Goal: Obtain resource: Download file/media

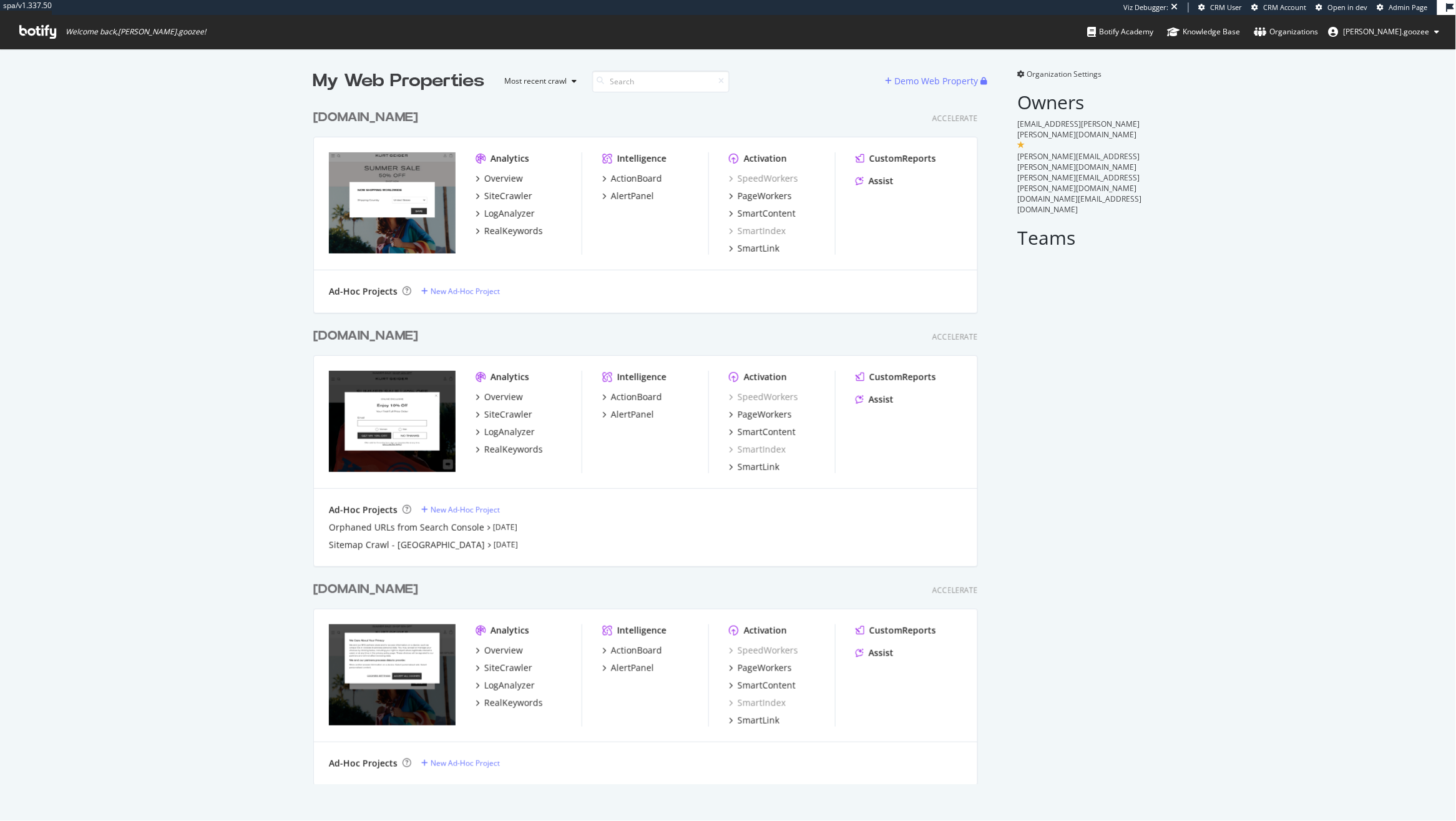
scroll to position [678, 663]
click at [423, 593] on div "[DOMAIN_NAME]" at bounding box center [368, 590] width 110 height 18
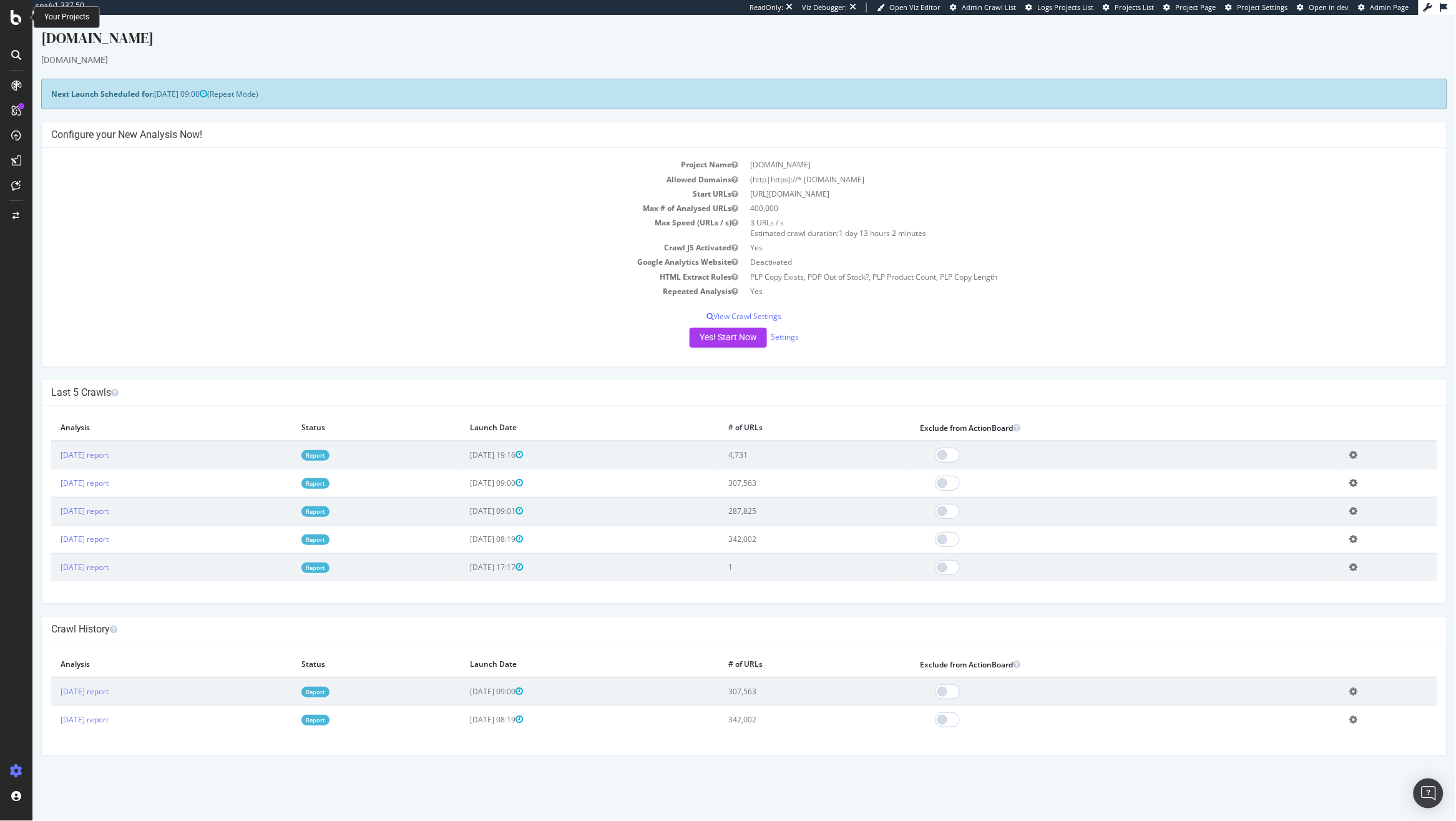
click at [19, 24] on icon at bounding box center [16, 17] width 11 height 15
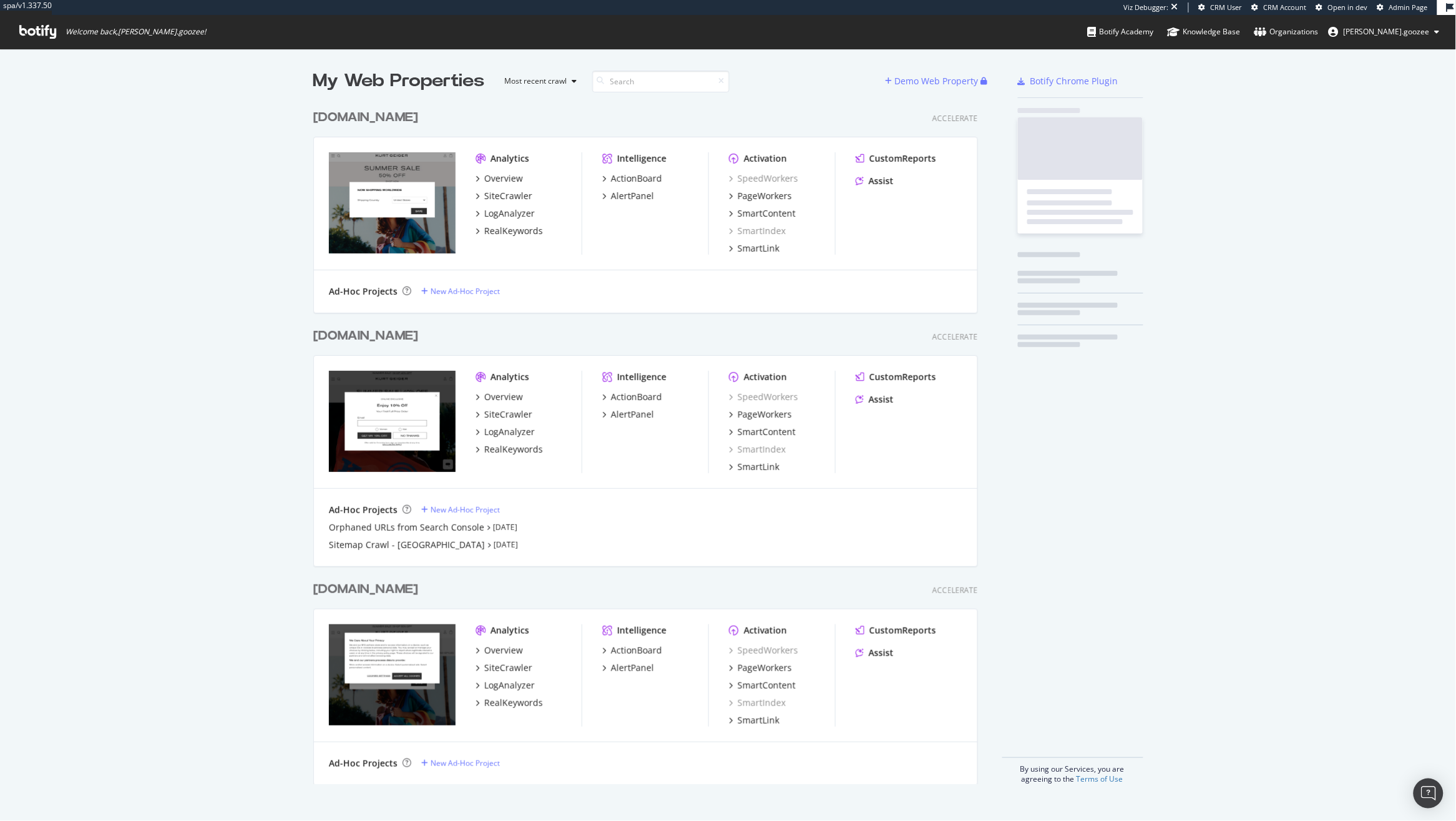
scroll to position [678, 663]
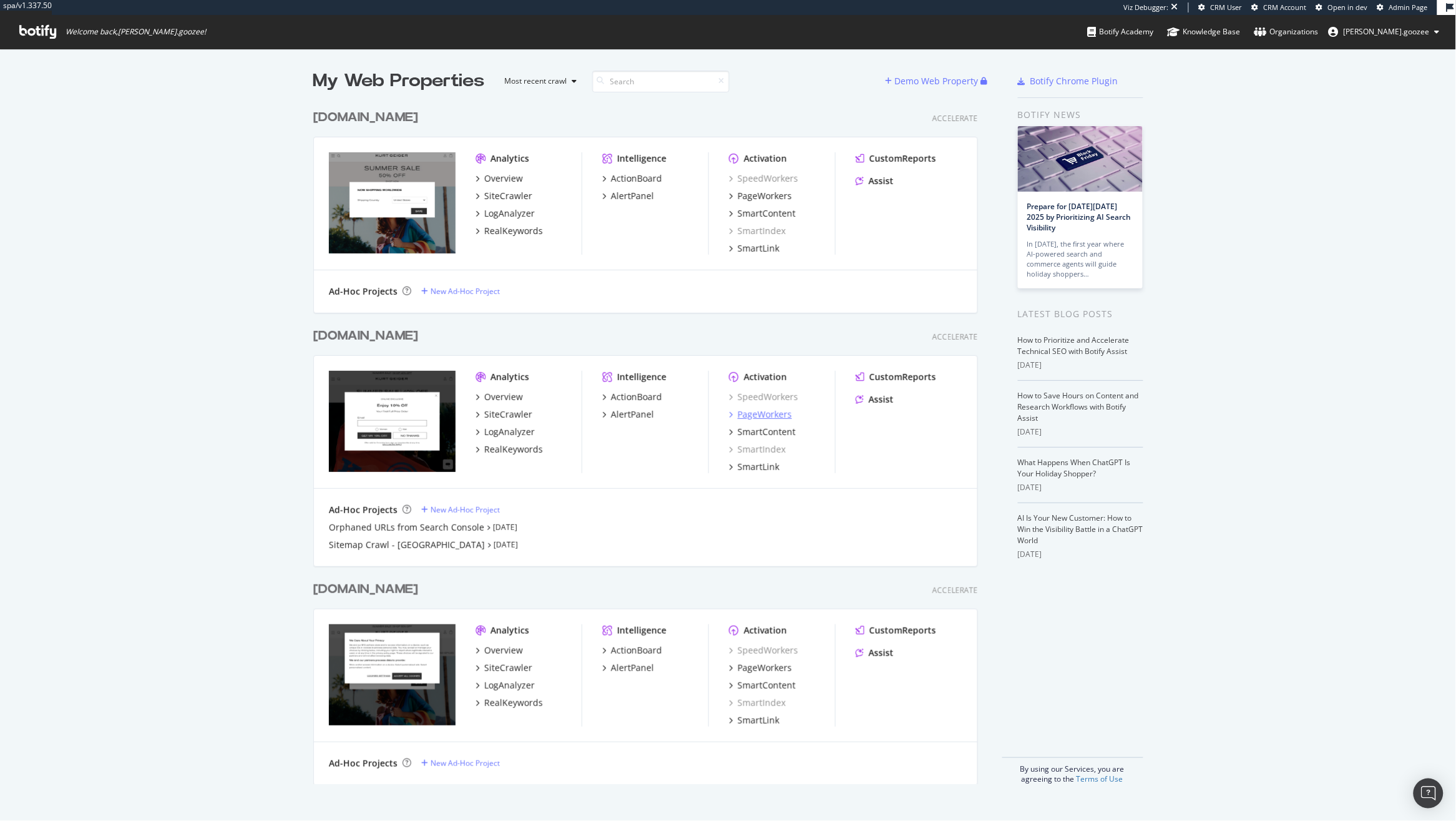
click at [776, 413] on div "PageWorkers" at bounding box center [765, 414] width 54 height 13
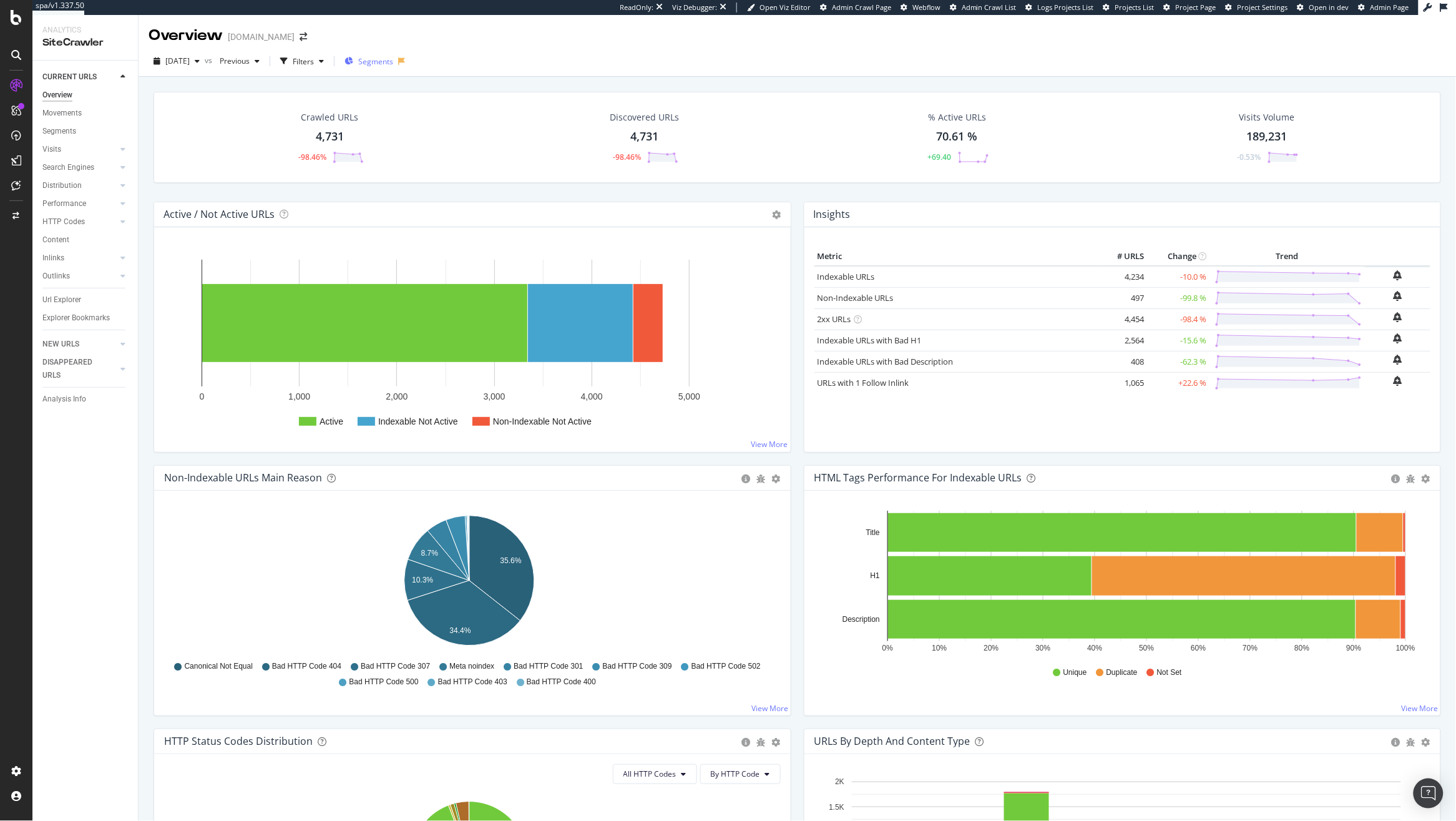
click at [393, 66] on span "Segments" at bounding box center [376, 61] width 35 height 10
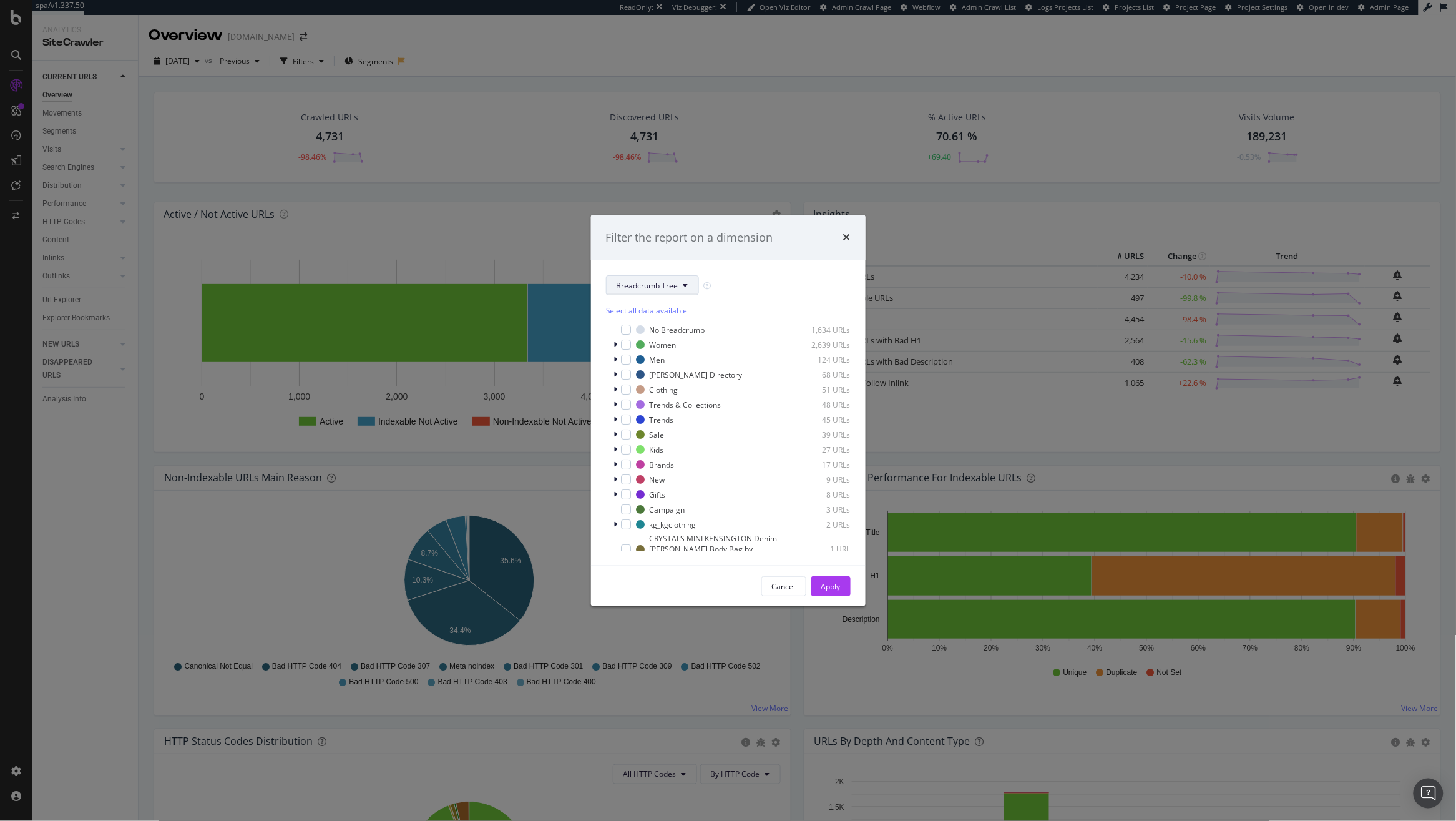
click at [649, 288] on span "Breadcrumb Tree" at bounding box center [648, 285] width 62 height 10
click at [642, 329] on span "pagetype-new" at bounding box center [657, 330] width 81 height 11
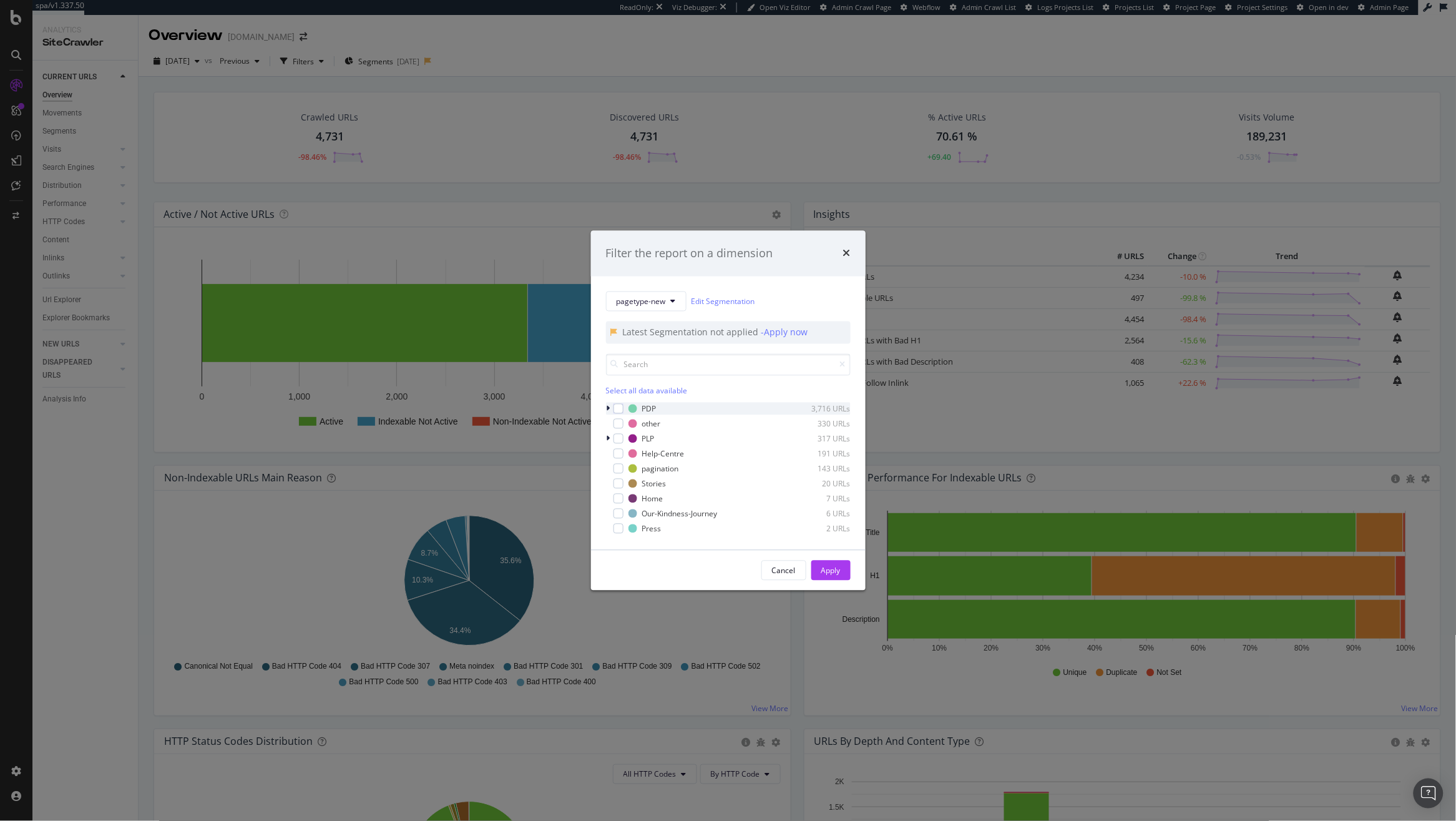
click at [609, 412] on icon "modal" at bounding box center [608, 409] width 3 height 8
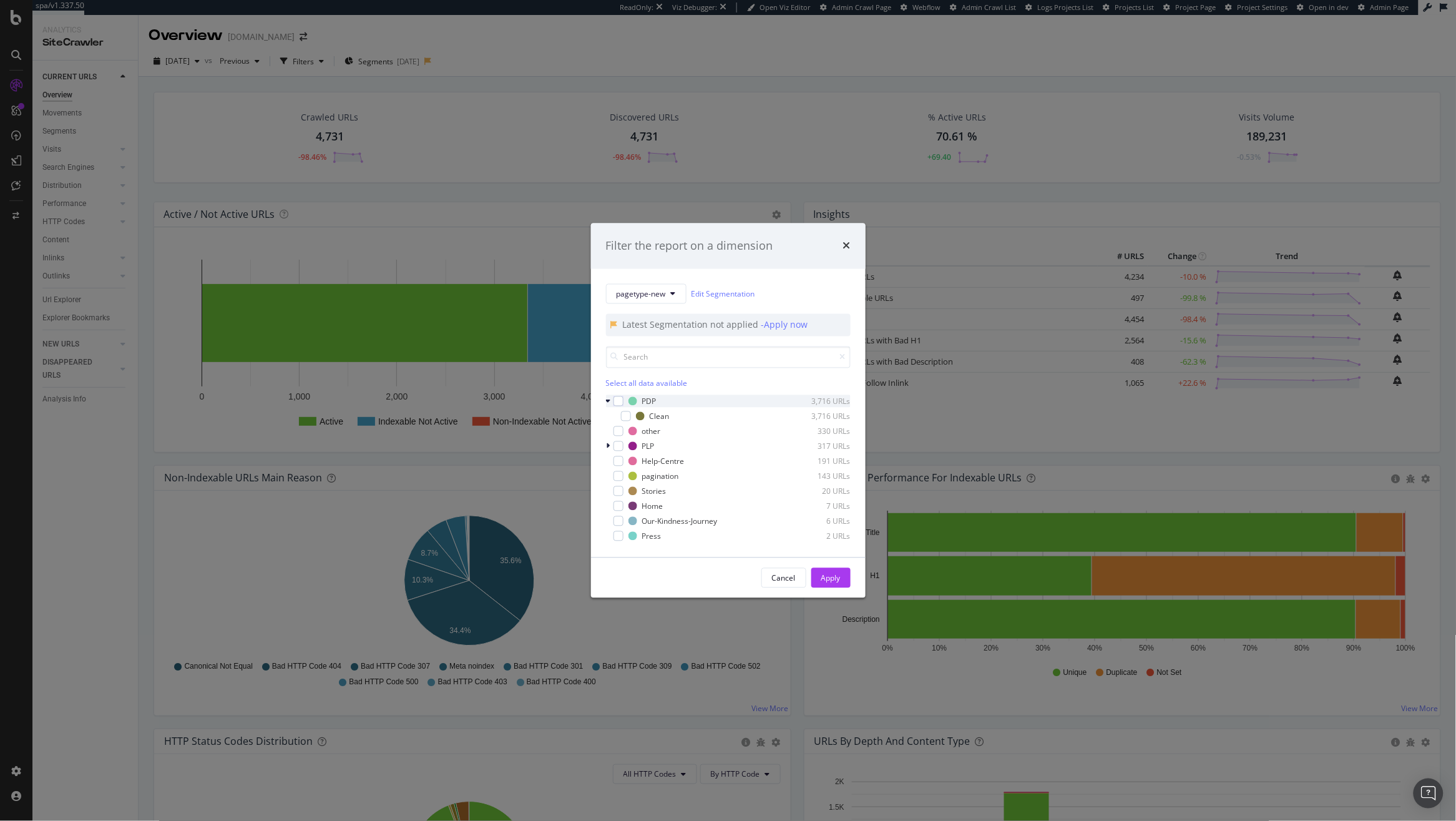
click at [611, 405] on icon "modal" at bounding box center [608, 401] width 5 height 8
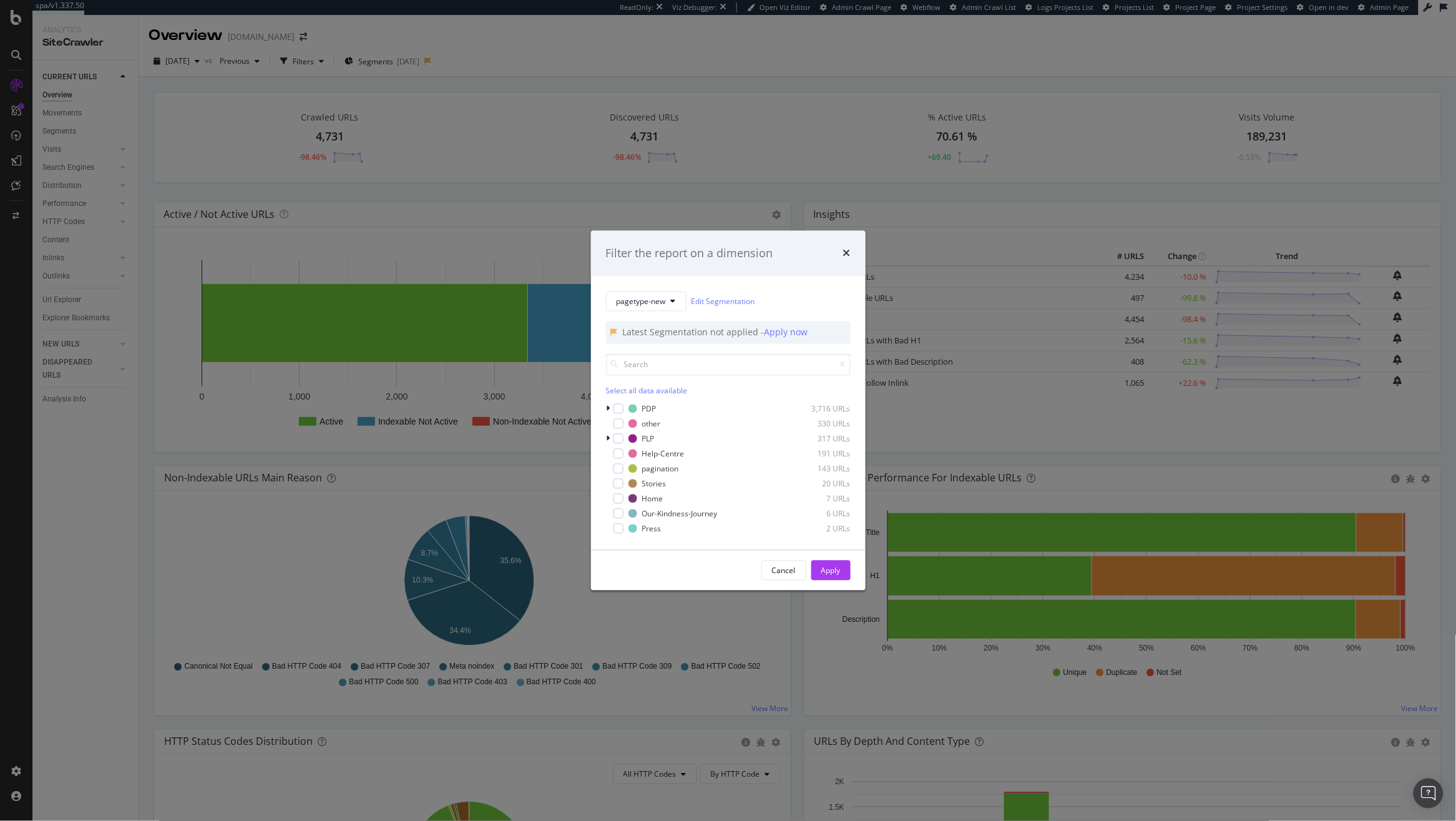
click at [13, 656] on div "Filter the report on a dimension pagetype-new Edit Segmentation Latest Segmenta…" at bounding box center [728, 410] width 1456 height 821
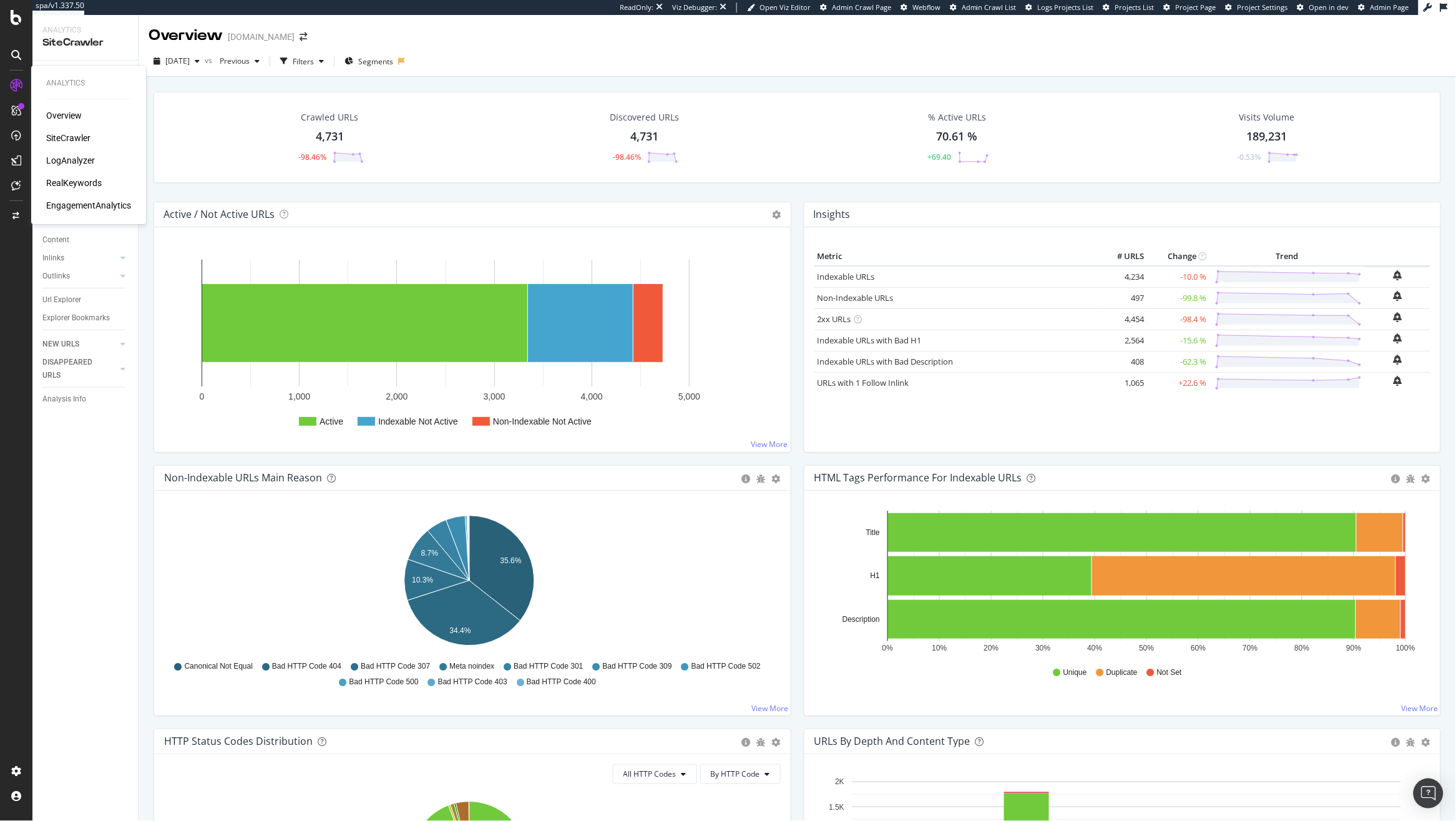
click at [65, 160] on div "LogAnalyzer" at bounding box center [70, 160] width 49 height 13
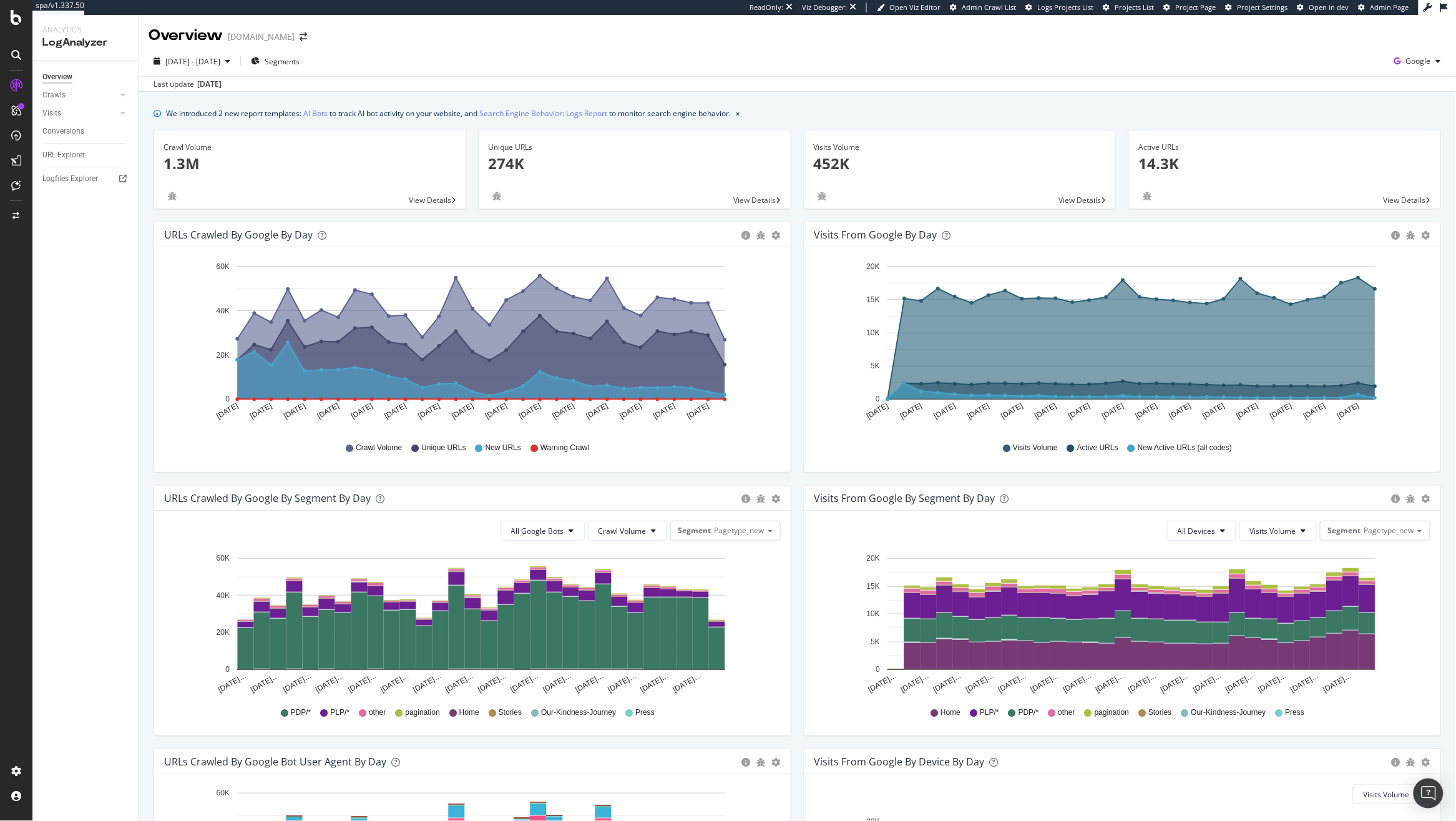
click at [311, 74] on div "2025 Aug. 31st - Sep. 29th Segments Google" at bounding box center [797, 64] width 1317 height 25
click at [299, 63] on span "Segments" at bounding box center [282, 61] width 35 height 10
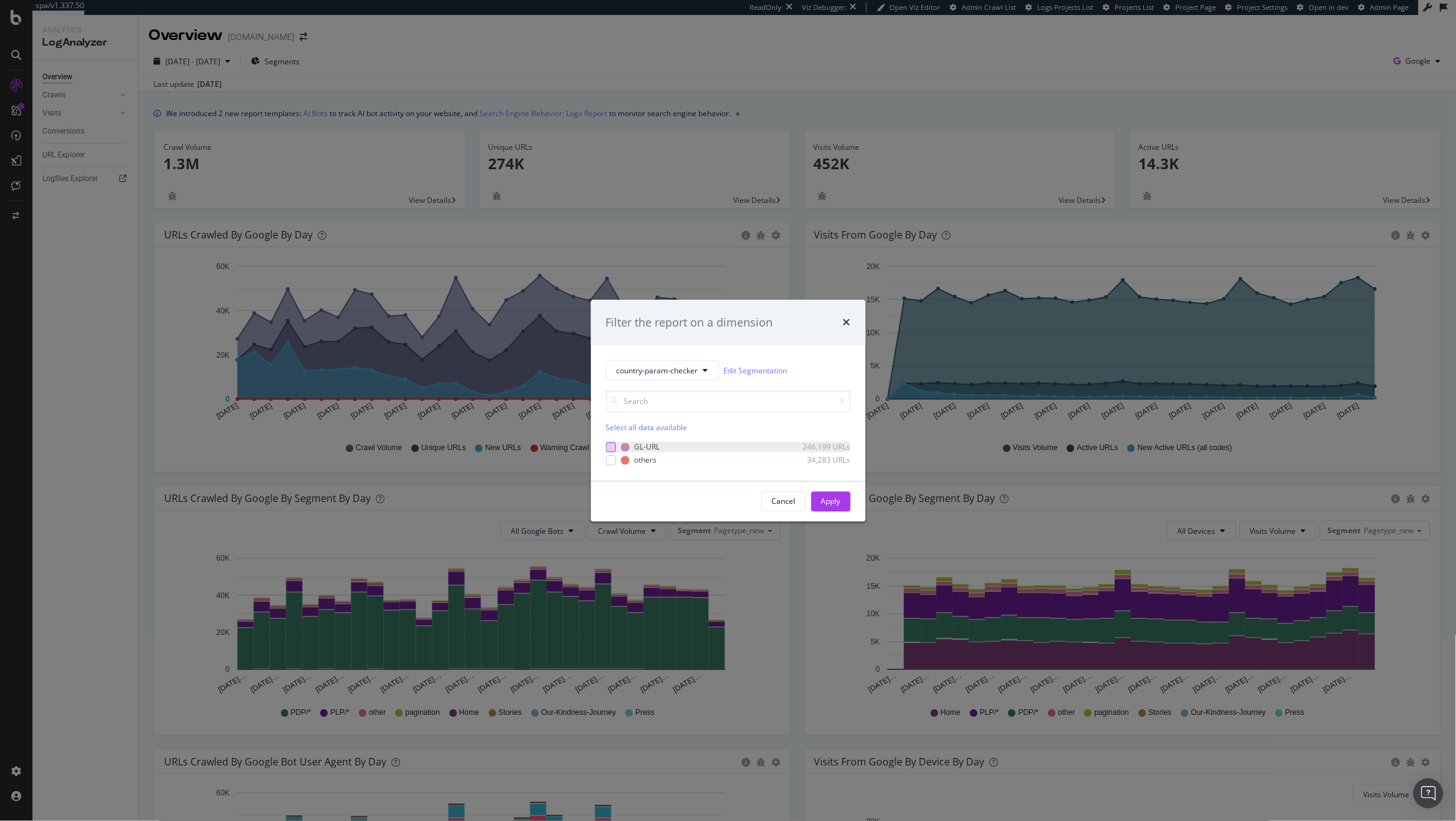
click at [609, 444] on div "modal" at bounding box center [611, 447] width 10 height 10
click at [833, 494] on div "Apply" at bounding box center [831, 501] width 19 height 19
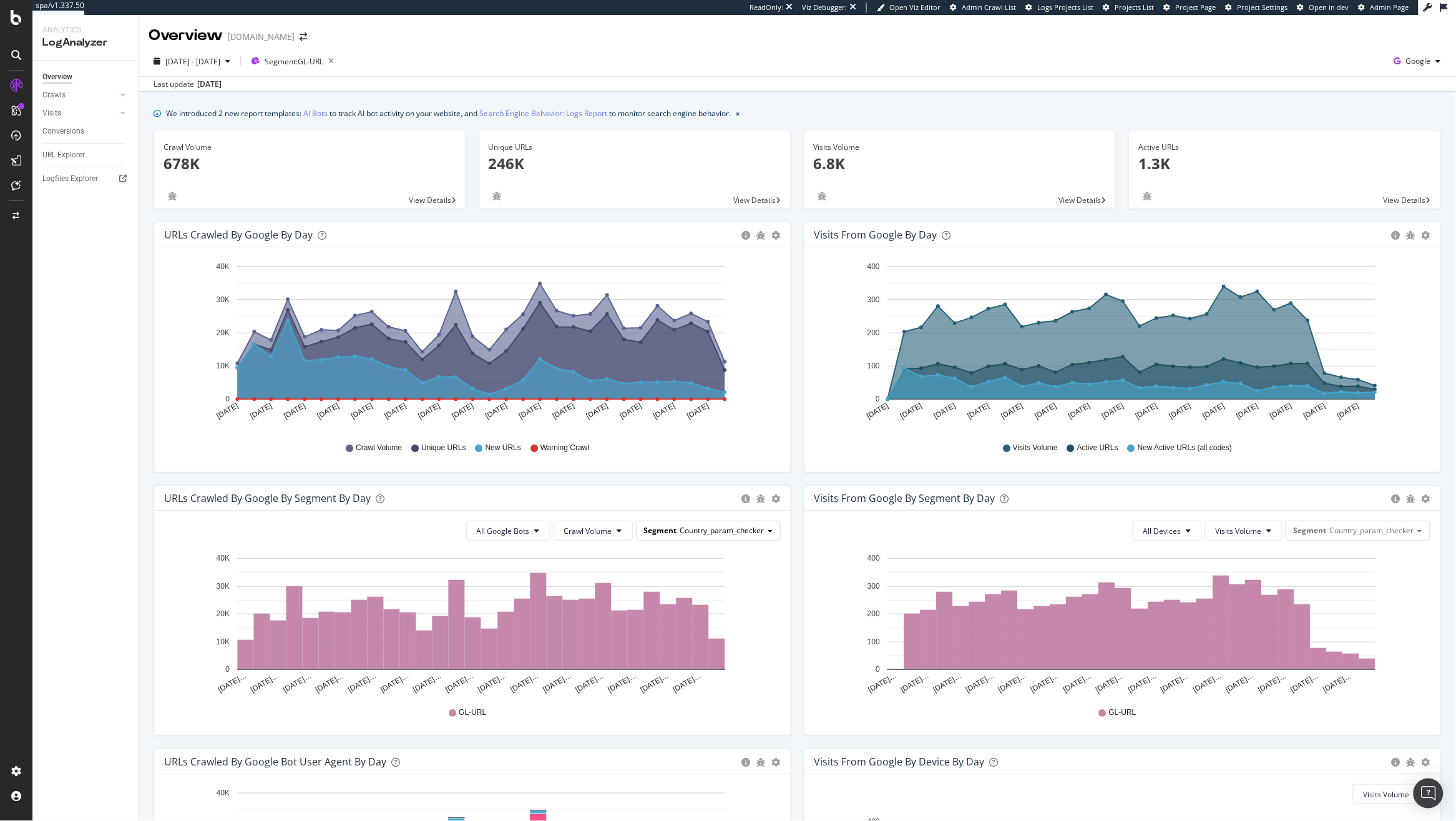
click at [724, 537] on div "Segment Country_param_checker" at bounding box center [708, 530] width 143 height 18
click at [339, 63] on icon "button" at bounding box center [331, 61] width 15 height 17
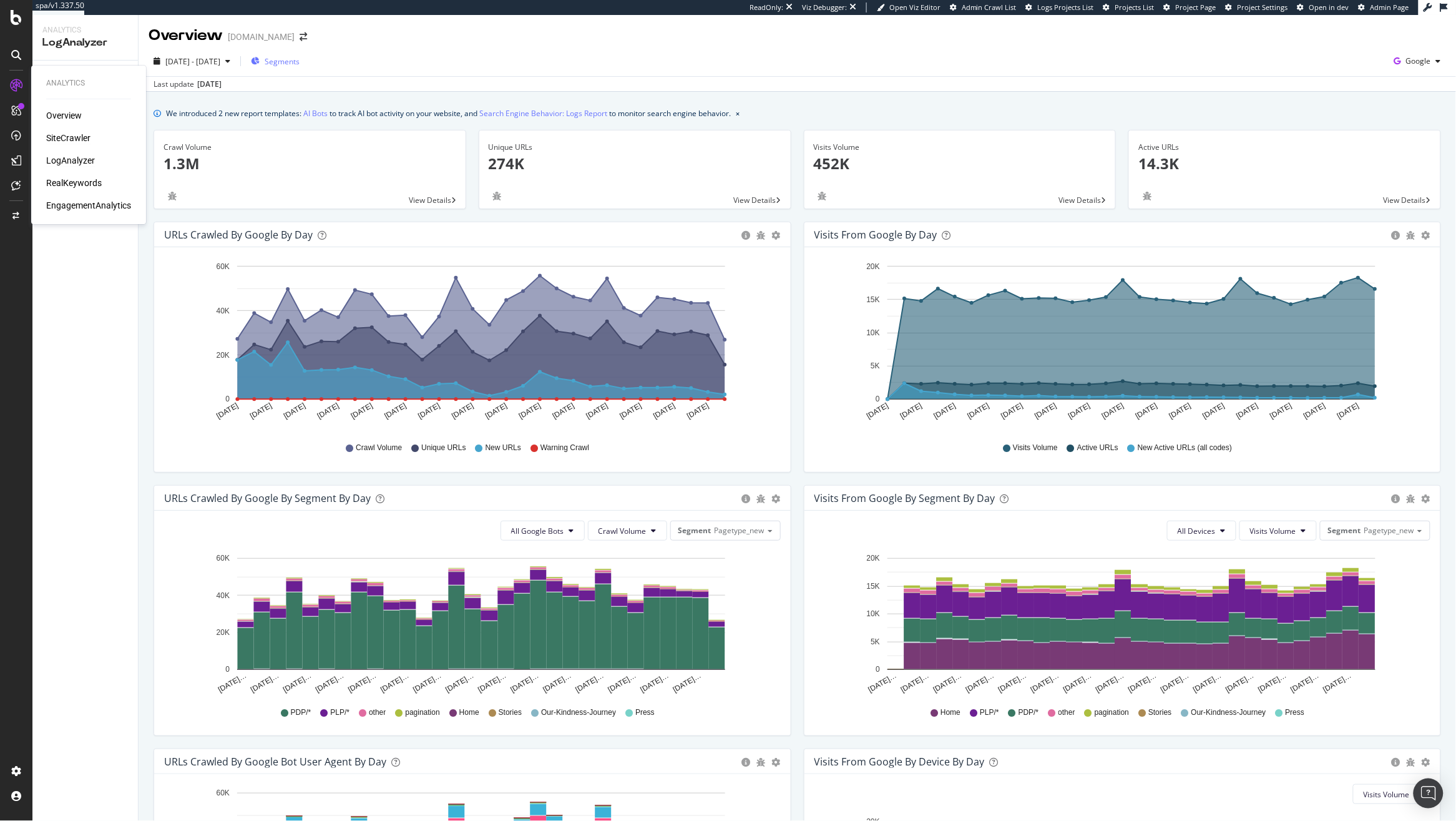
click at [81, 137] on div "SiteCrawler" at bounding box center [68, 138] width 45 height 13
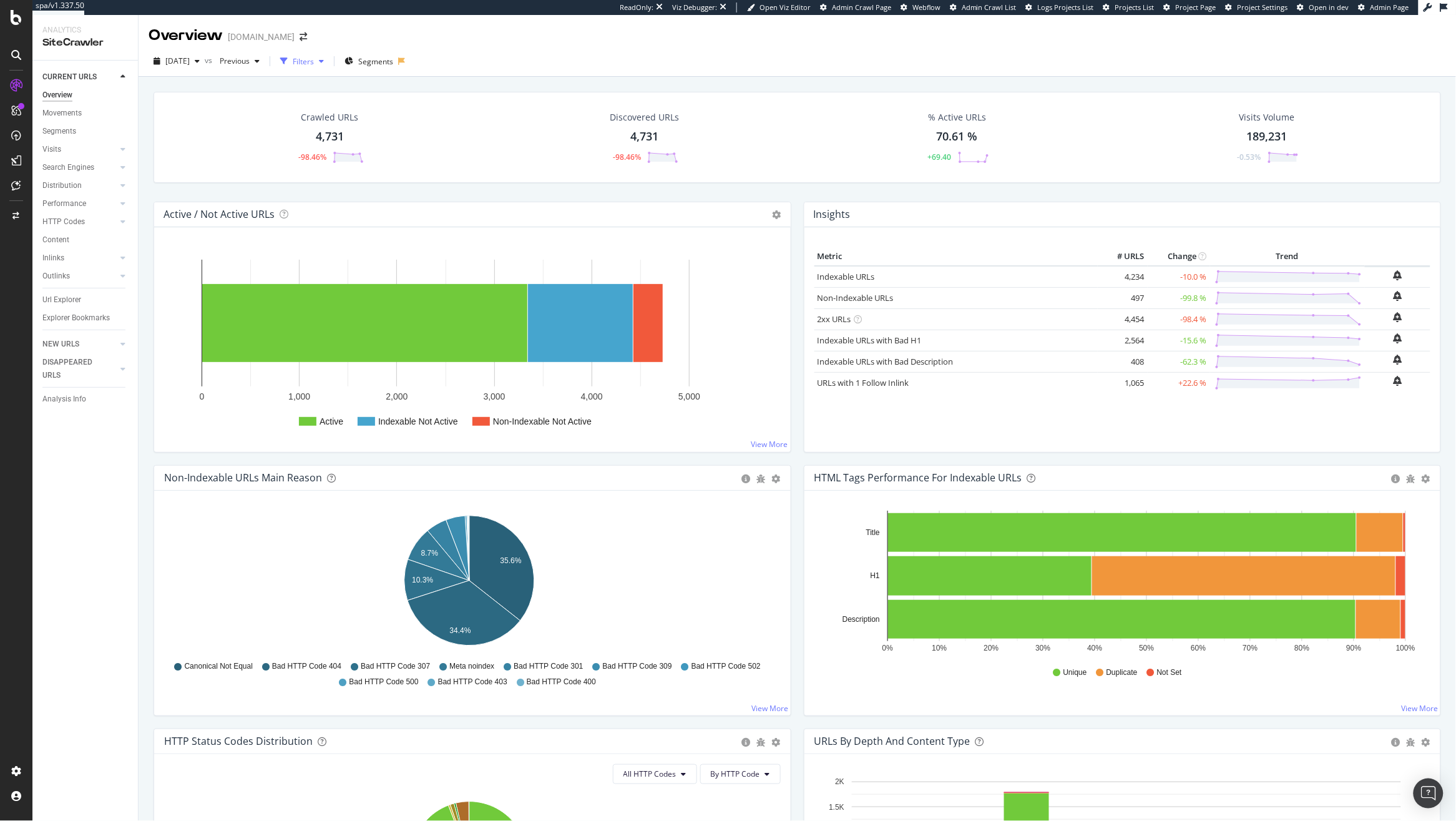
click at [292, 57] on div "button" at bounding box center [283, 61] width 17 height 17
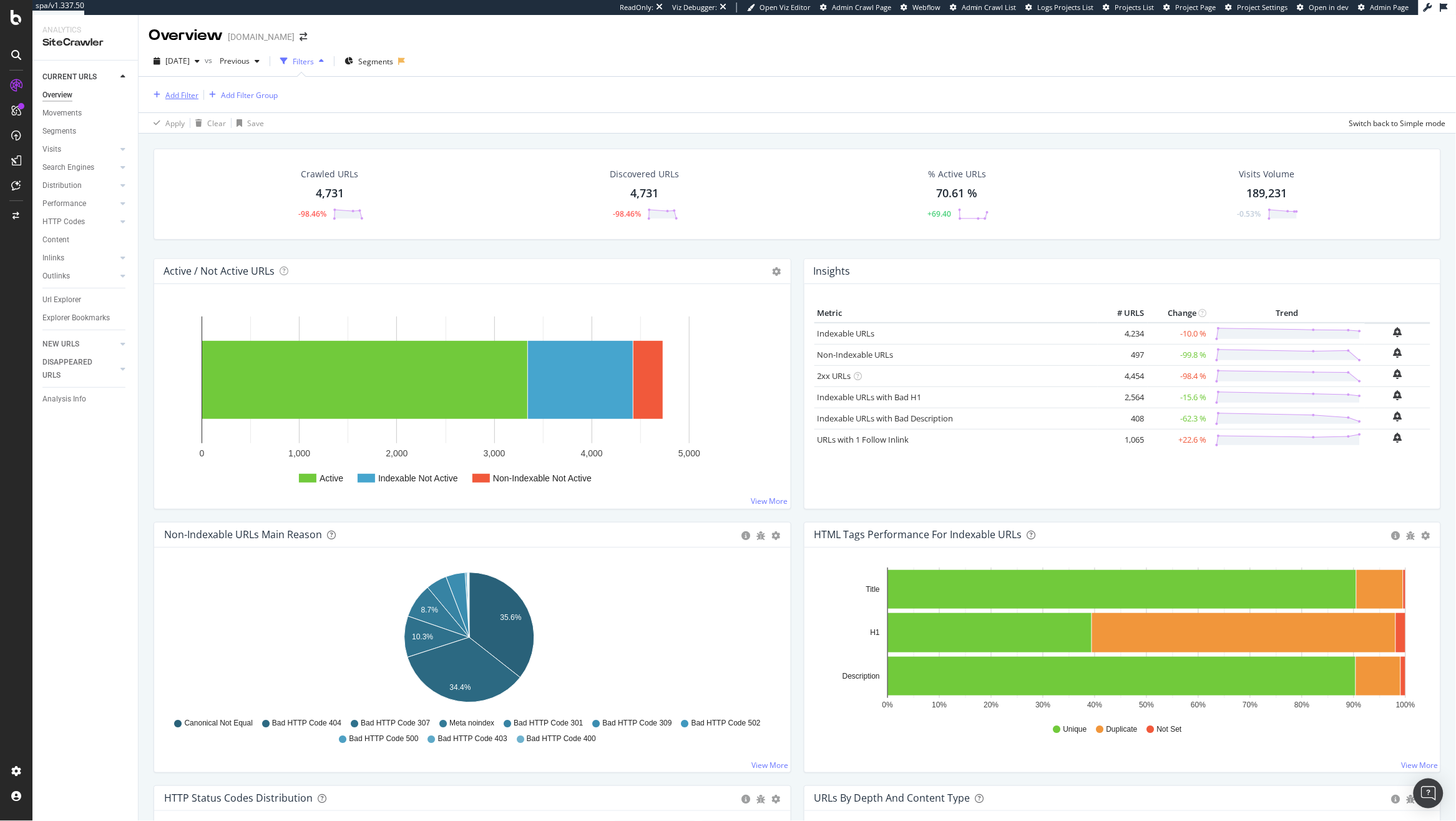
click at [169, 97] on div "Add Filter" at bounding box center [182, 95] width 33 height 10
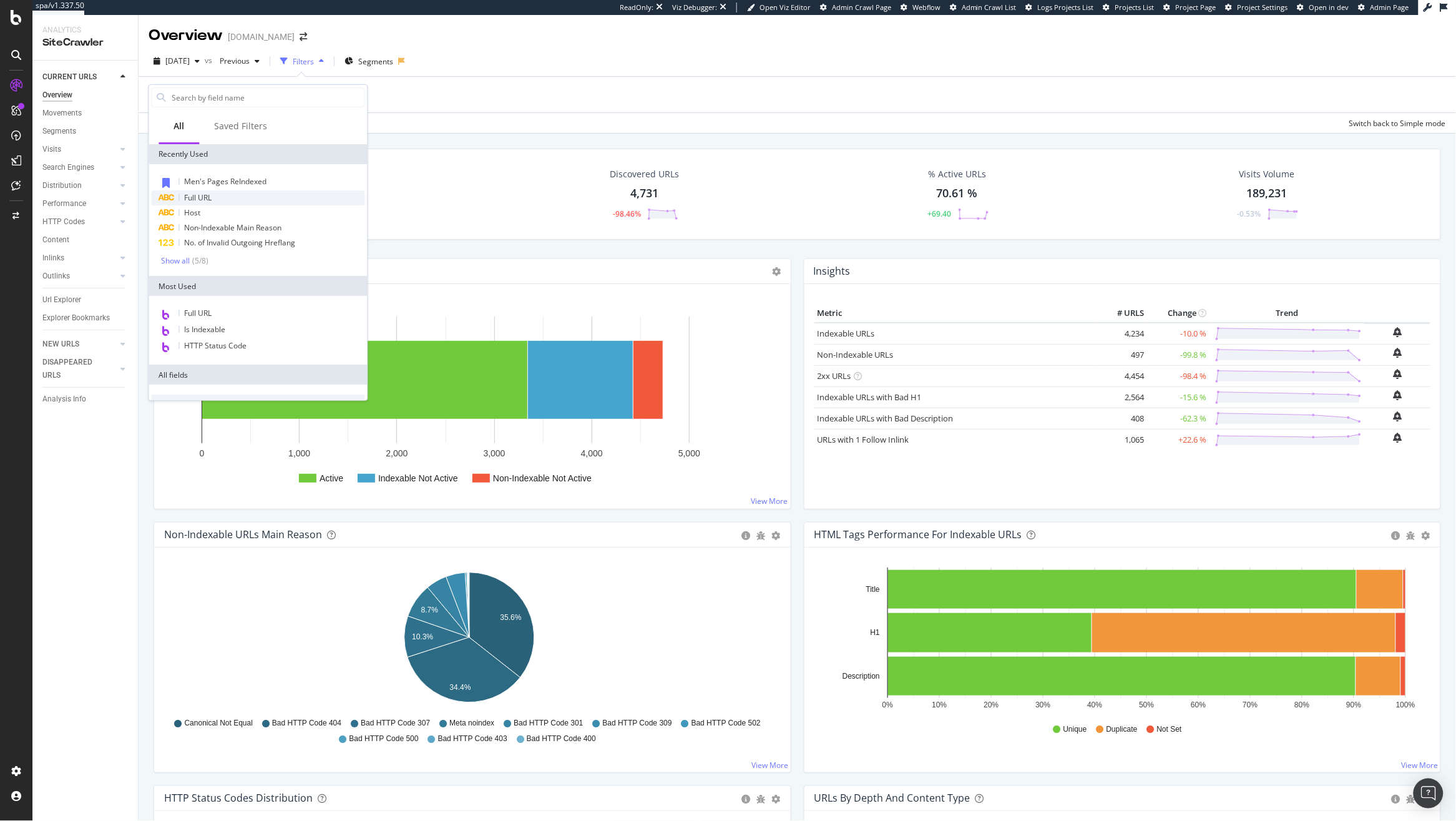
click at [226, 196] on div "Full URL" at bounding box center [258, 198] width 214 height 15
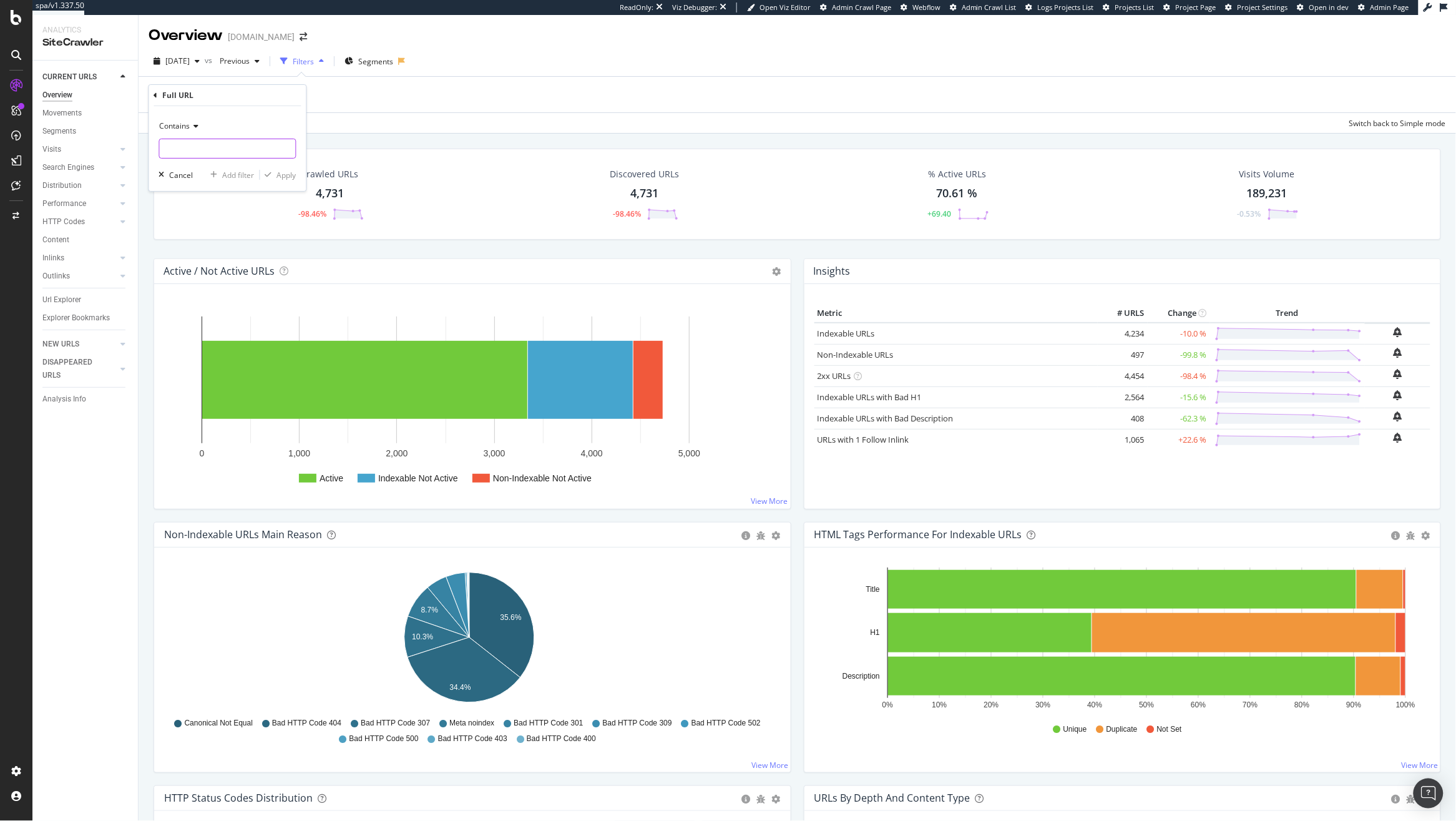
click at [219, 150] on input "text" at bounding box center [227, 148] width 136 height 20
click at [173, 130] on span "Contains" at bounding box center [175, 125] width 31 height 10
click at [154, 97] on icon at bounding box center [155, 95] width 3 height 8
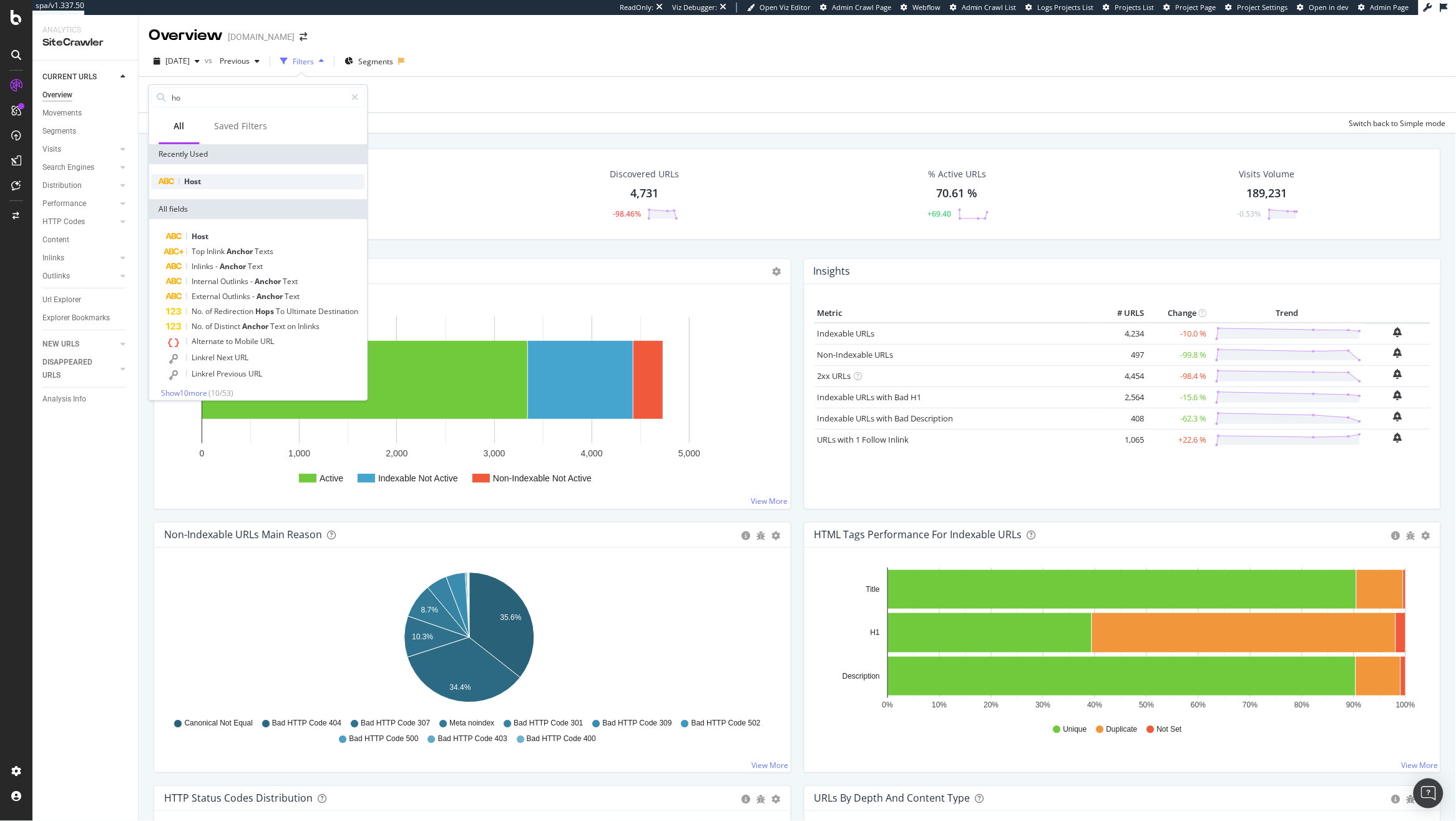
type input "ho"
click at [245, 178] on div "Host" at bounding box center [258, 182] width 214 height 15
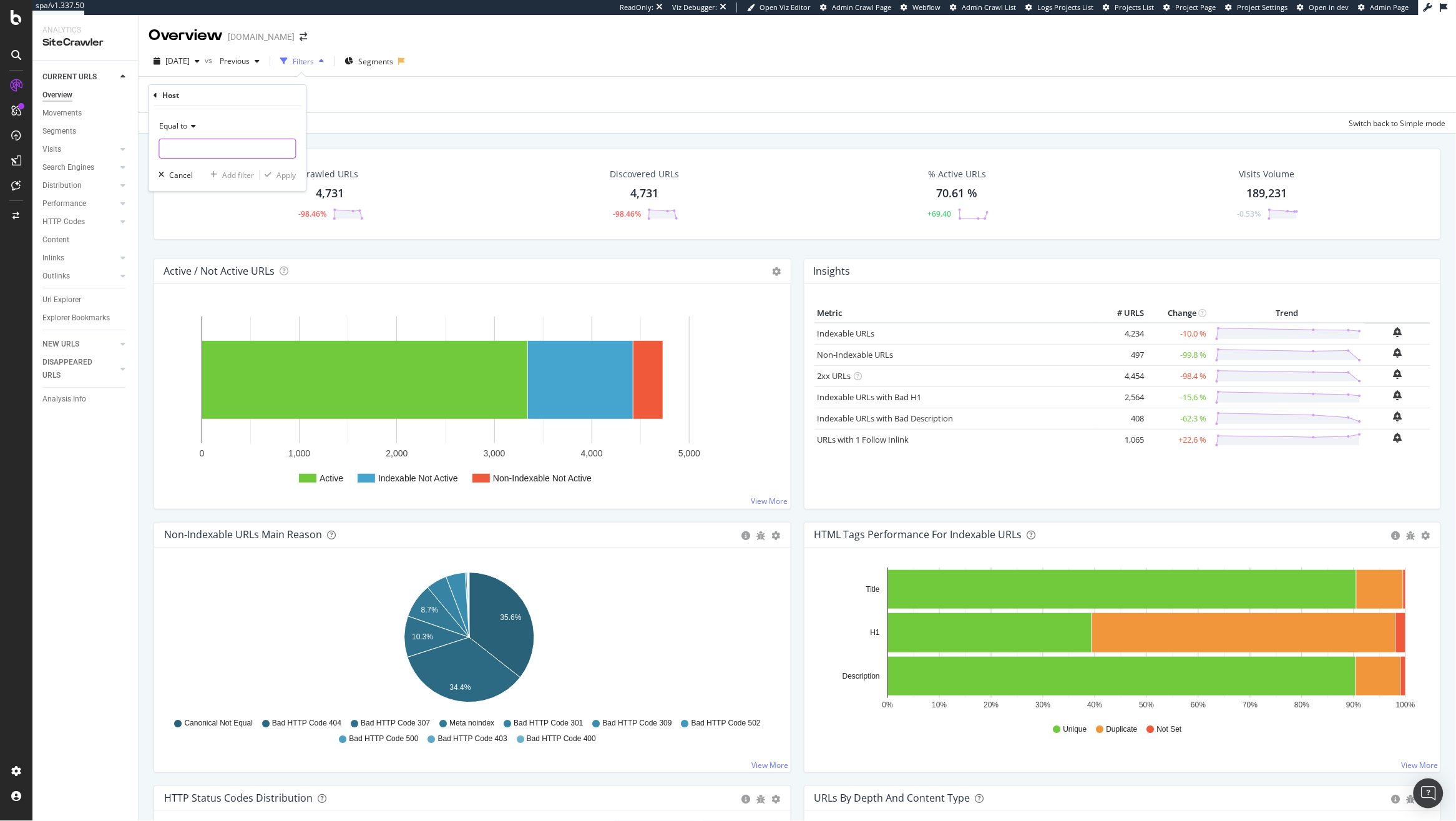
click at [221, 154] on input "text" at bounding box center [227, 148] width 136 height 20
click at [212, 169] on span "[DOMAIN_NAME]" at bounding box center [209, 164] width 92 height 10
type input "[DOMAIN_NAME]"
click at [277, 171] on div "Apply" at bounding box center [287, 175] width 19 height 10
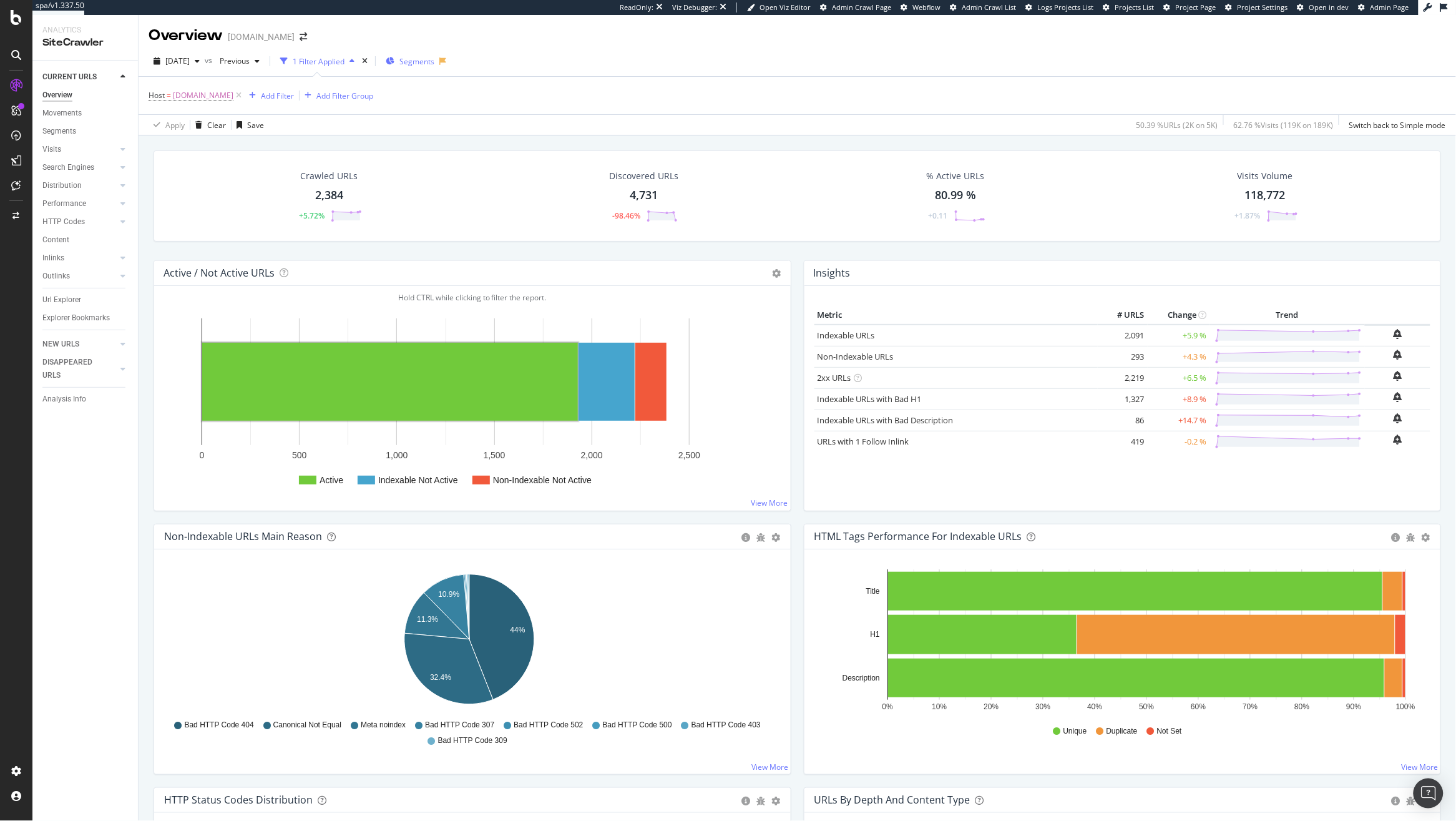
click at [435, 52] on div "Segments" at bounding box center [410, 61] width 49 height 19
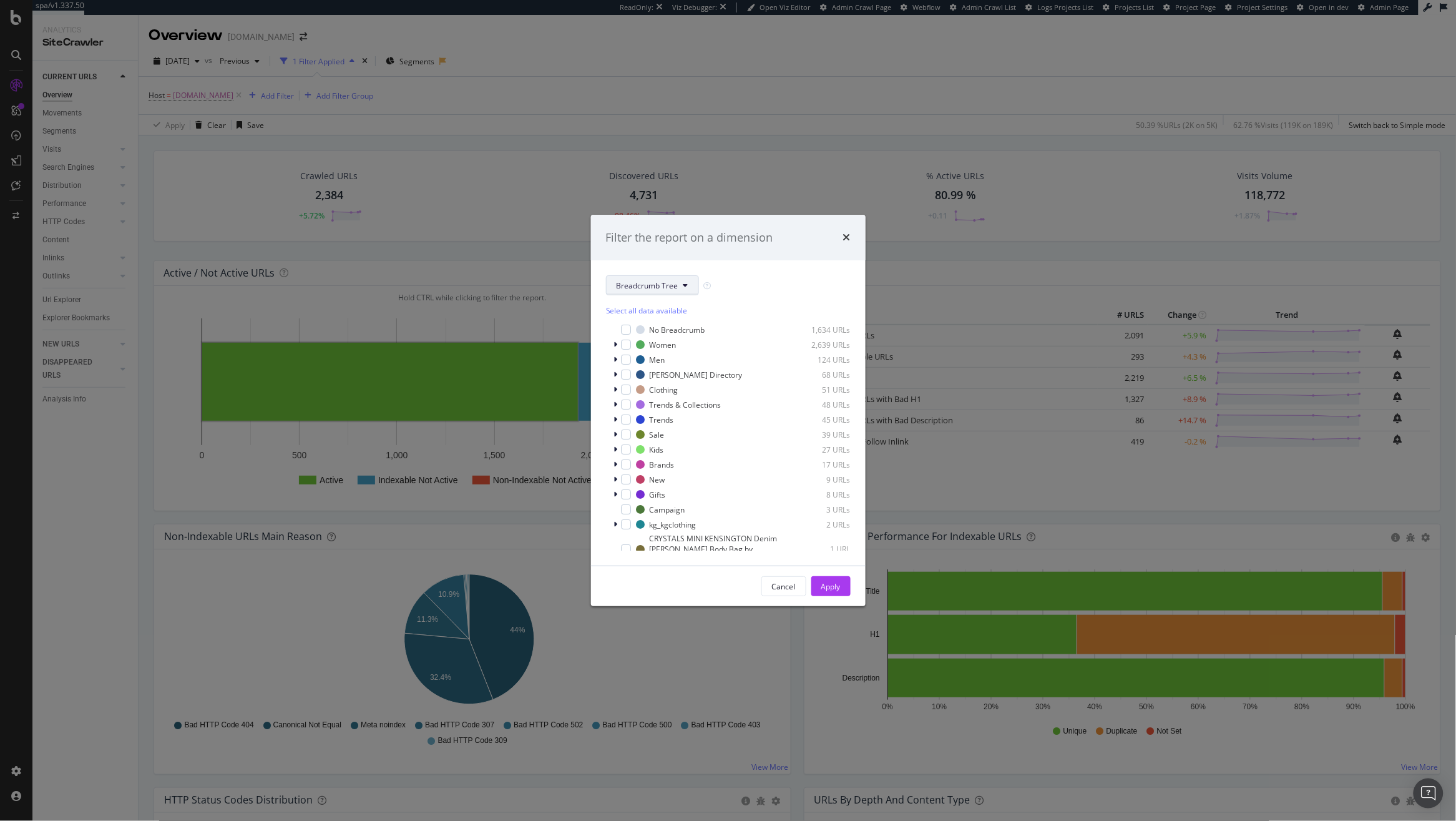
click at [651, 287] on span "Breadcrumb Tree" at bounding box center [648, 285] width 62 height 10
click at [652, 329] on span "pagetype-new" at bounding box center [657, 330] width 81 height 11
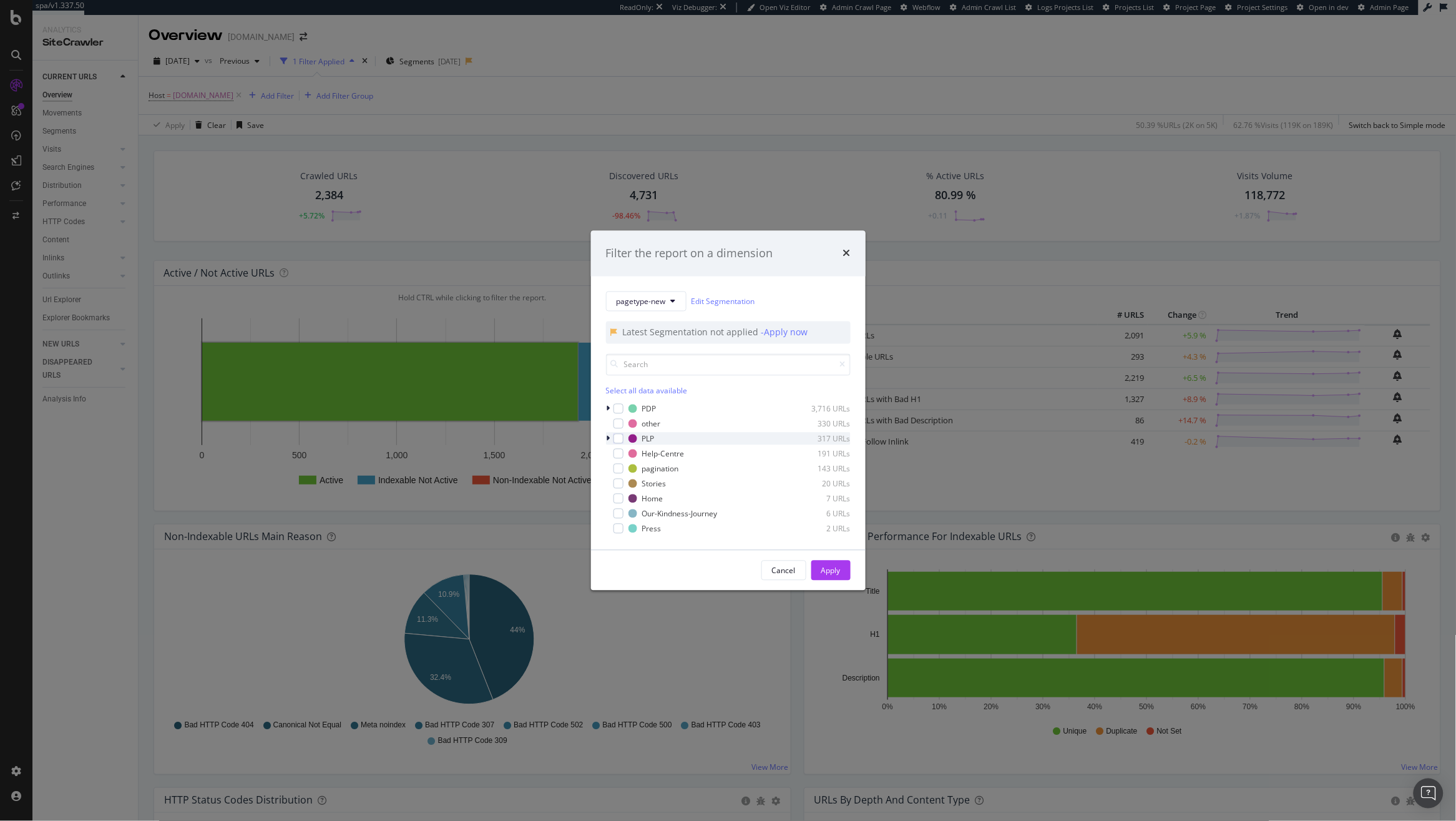
click at [611, 441] on div "modal" at bounding box center [609, 439] width 8 height 13
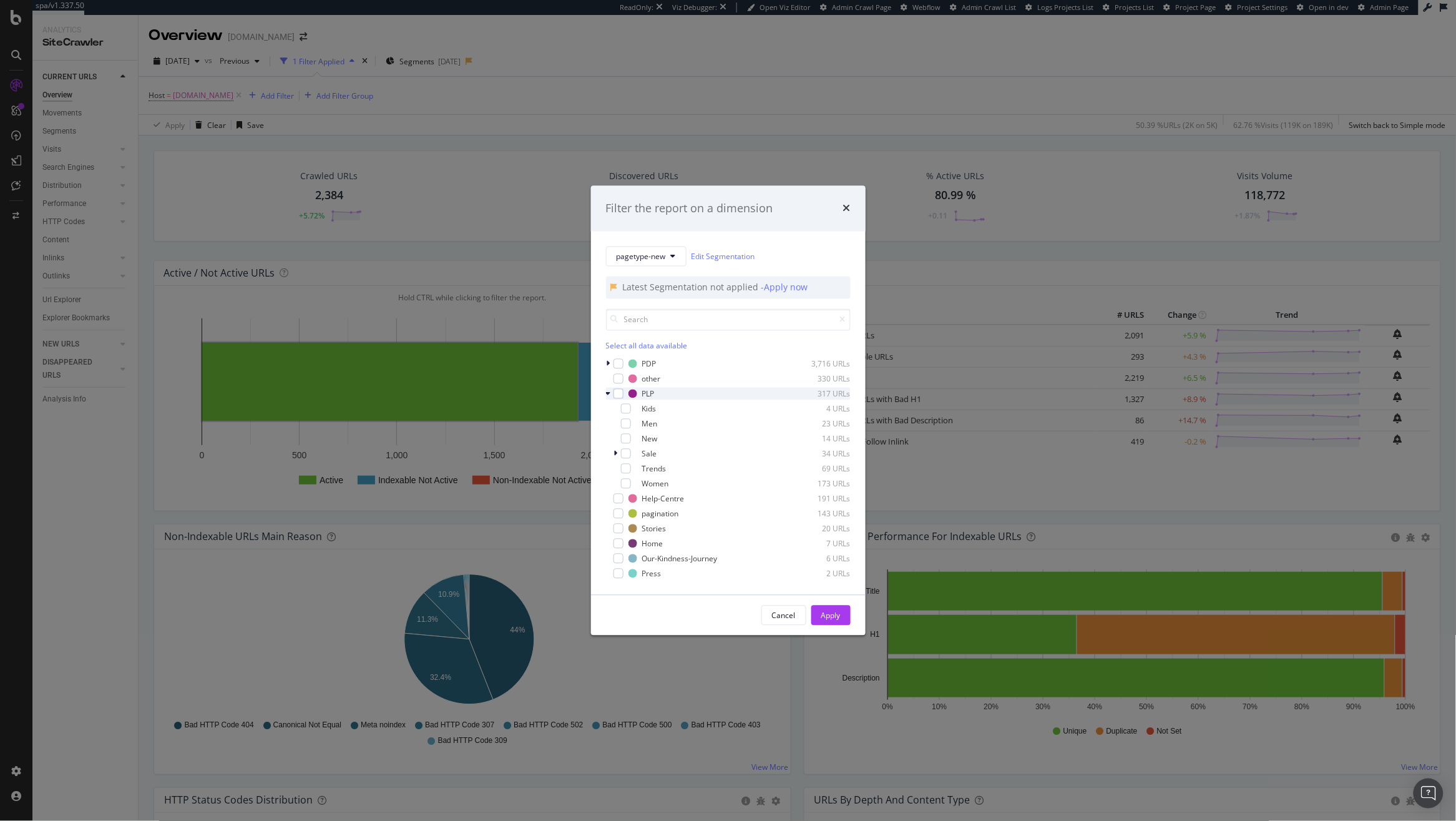
click at [607, 394] on icon "modal" at bounding box center [608, 393] width 5 height 8
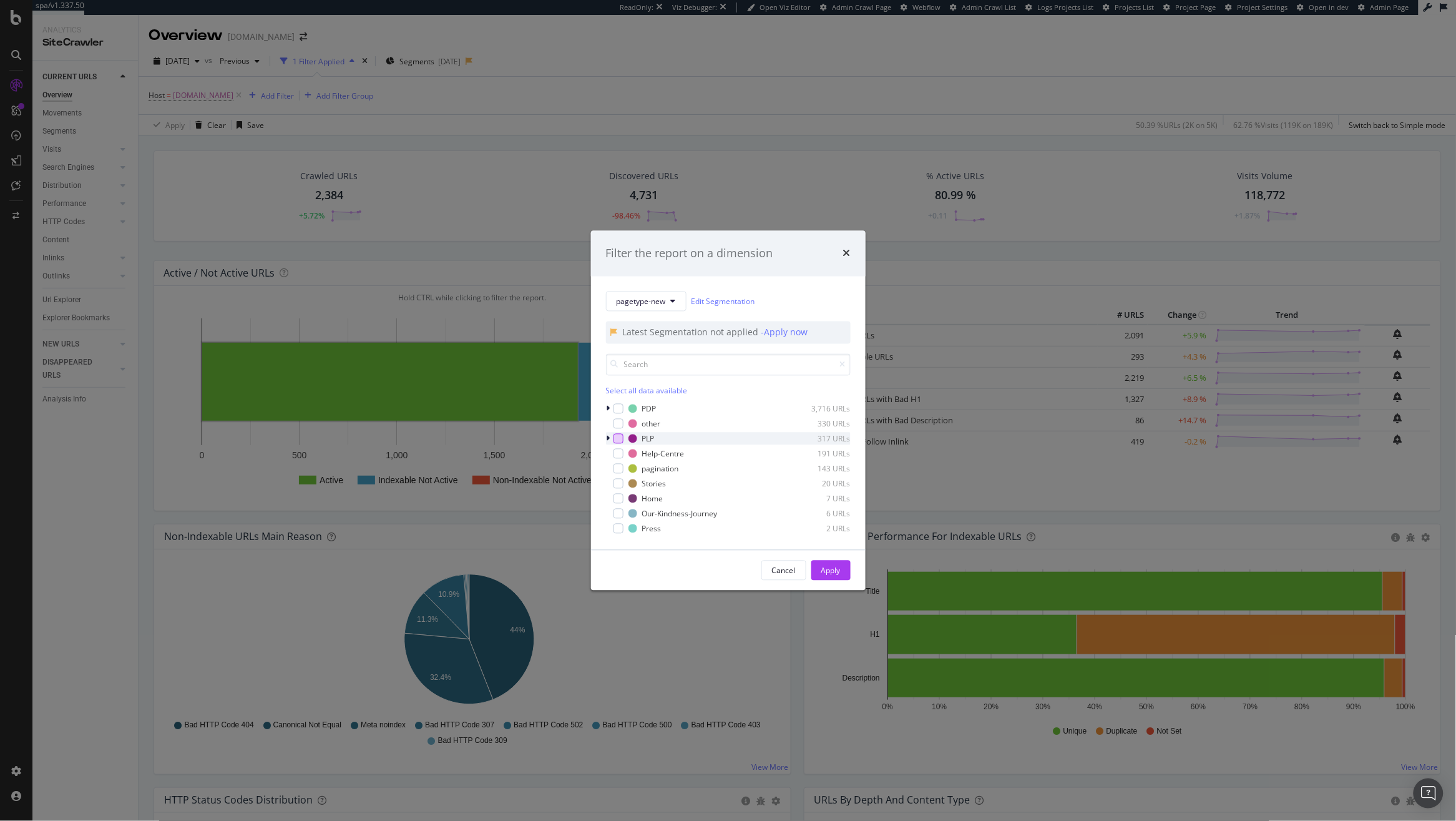
click at [620, 442] on div "modal" at bounding box center [618, 439] width 10 height 10
click at [816, 572] on button "Apply" at bounding box center [831, 570] width 39 height 20
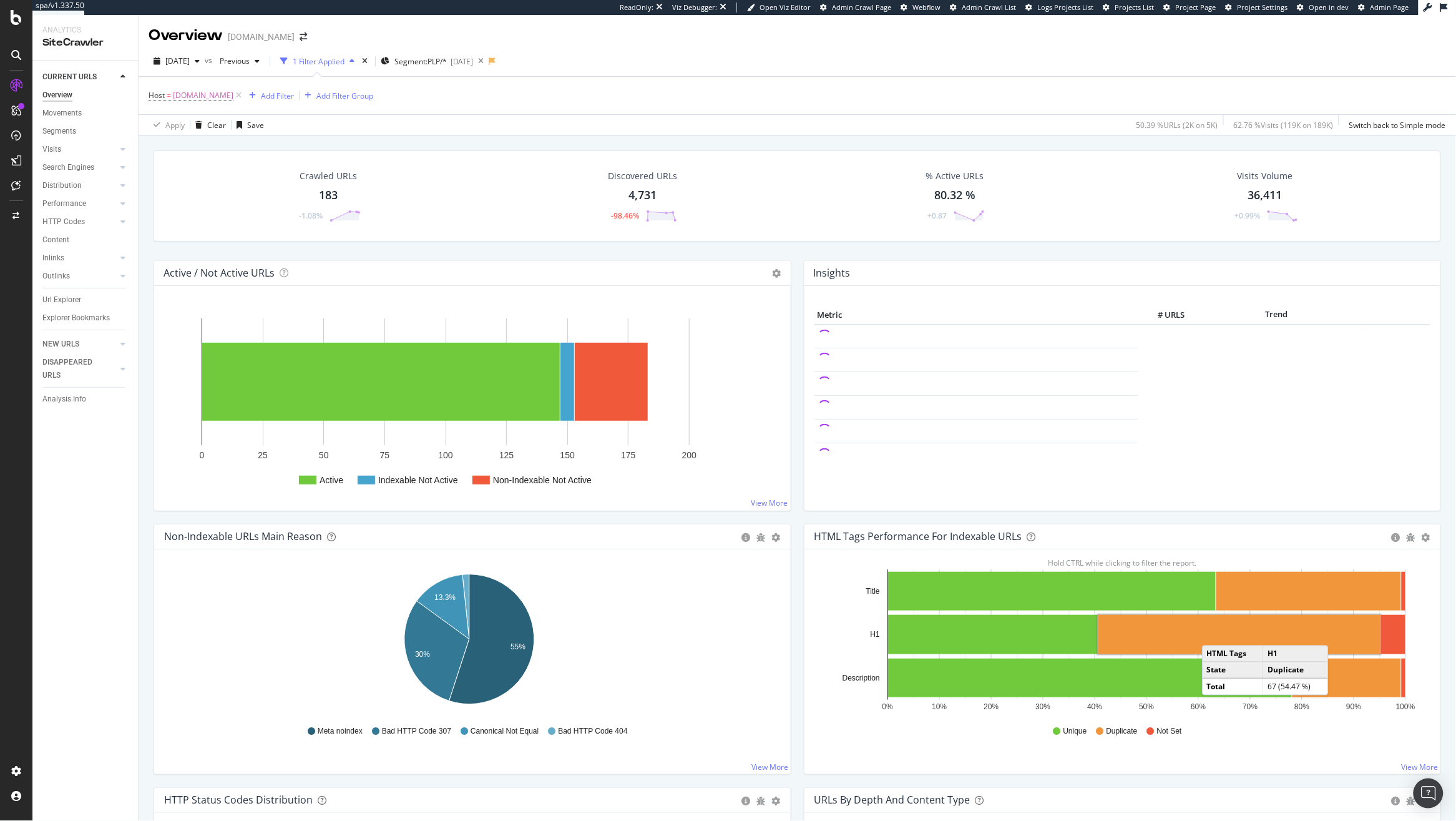
click at [1165, 634] on rect "A chart." at bounding box center [1239, 634] width 282 height 39
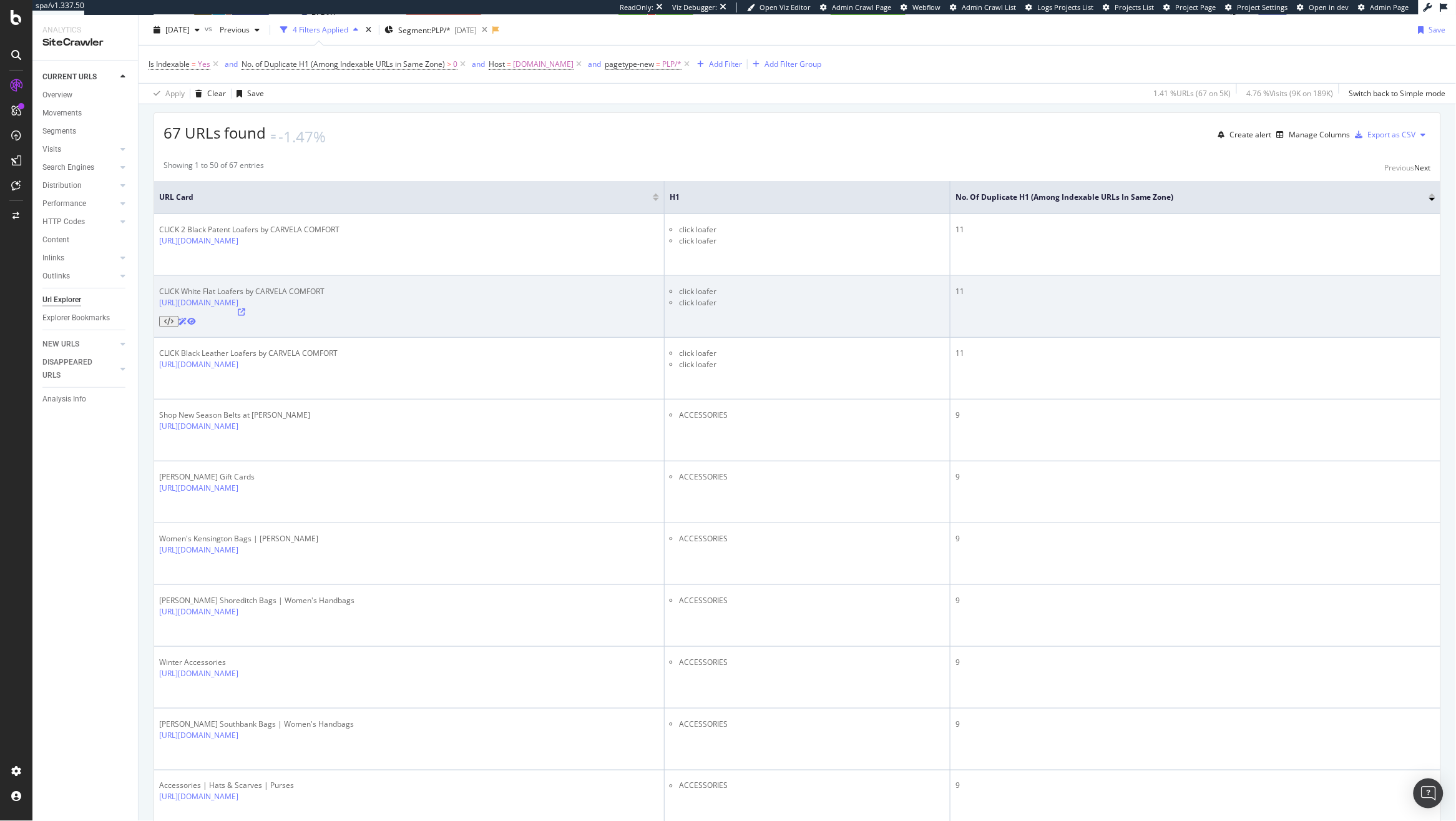
scroll to position [191, 0]
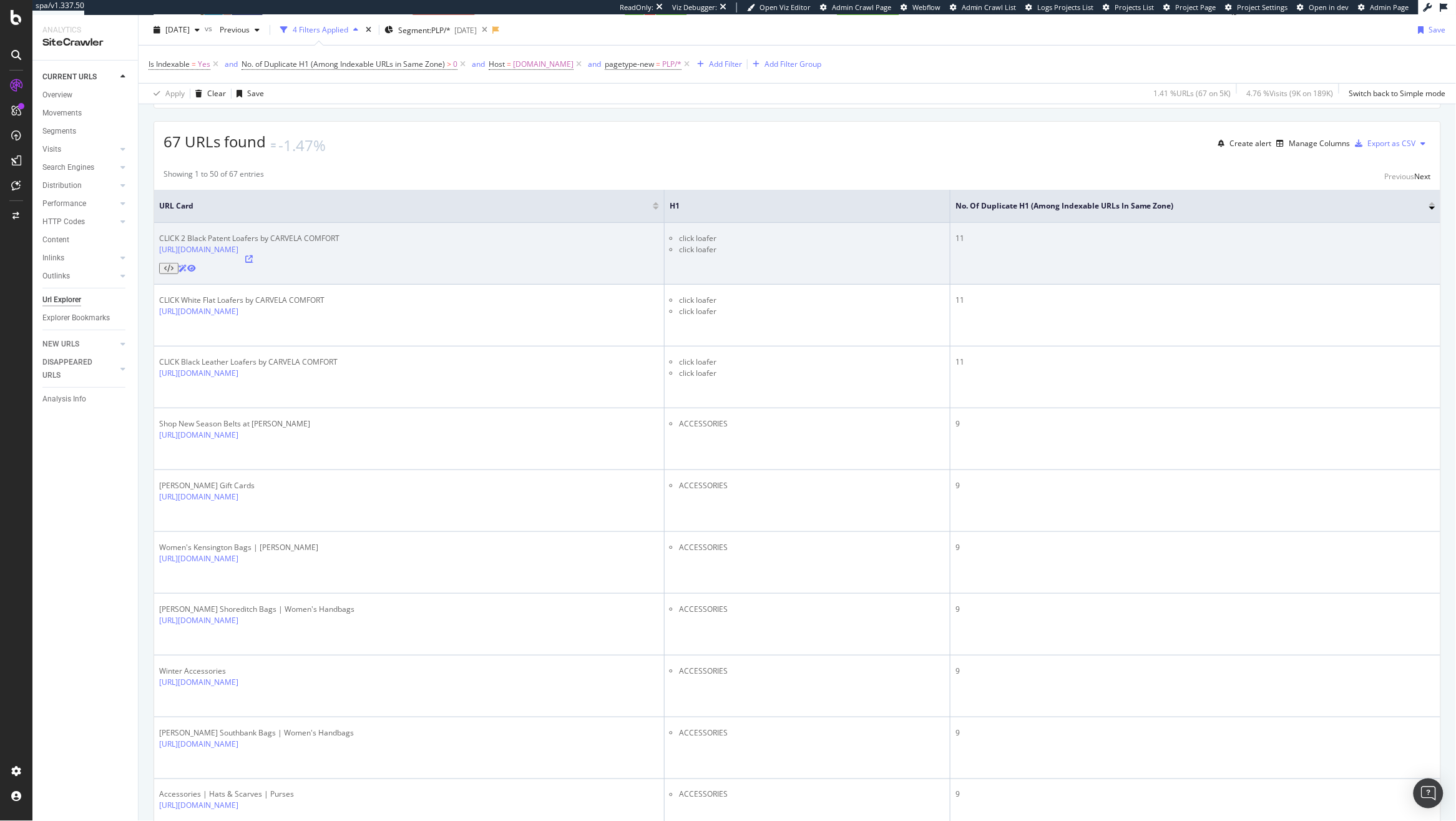
click at [253, 261] on icon at bounding box center [249, 259] width 8 height 8
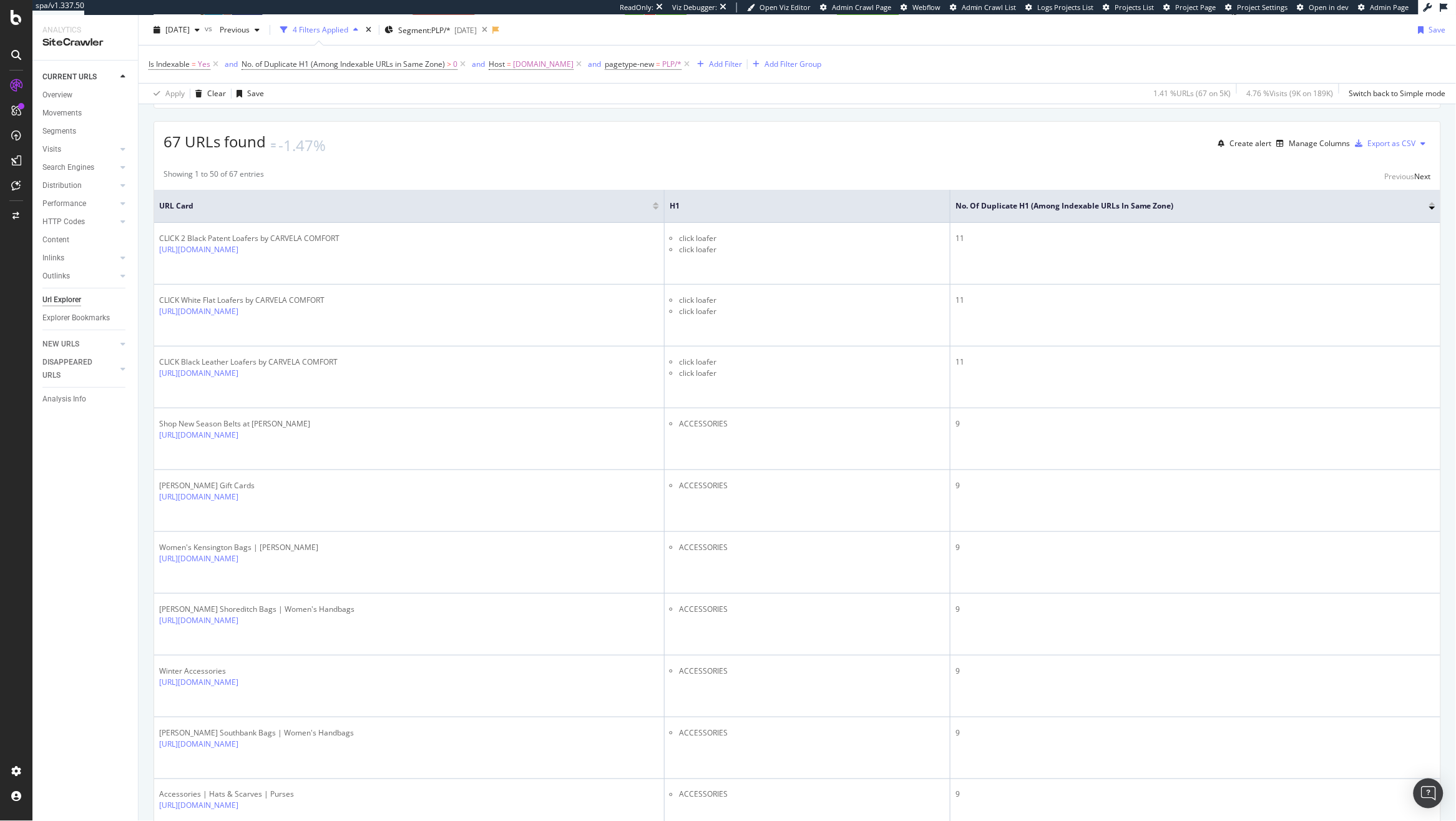
scroll to position [0, 0]
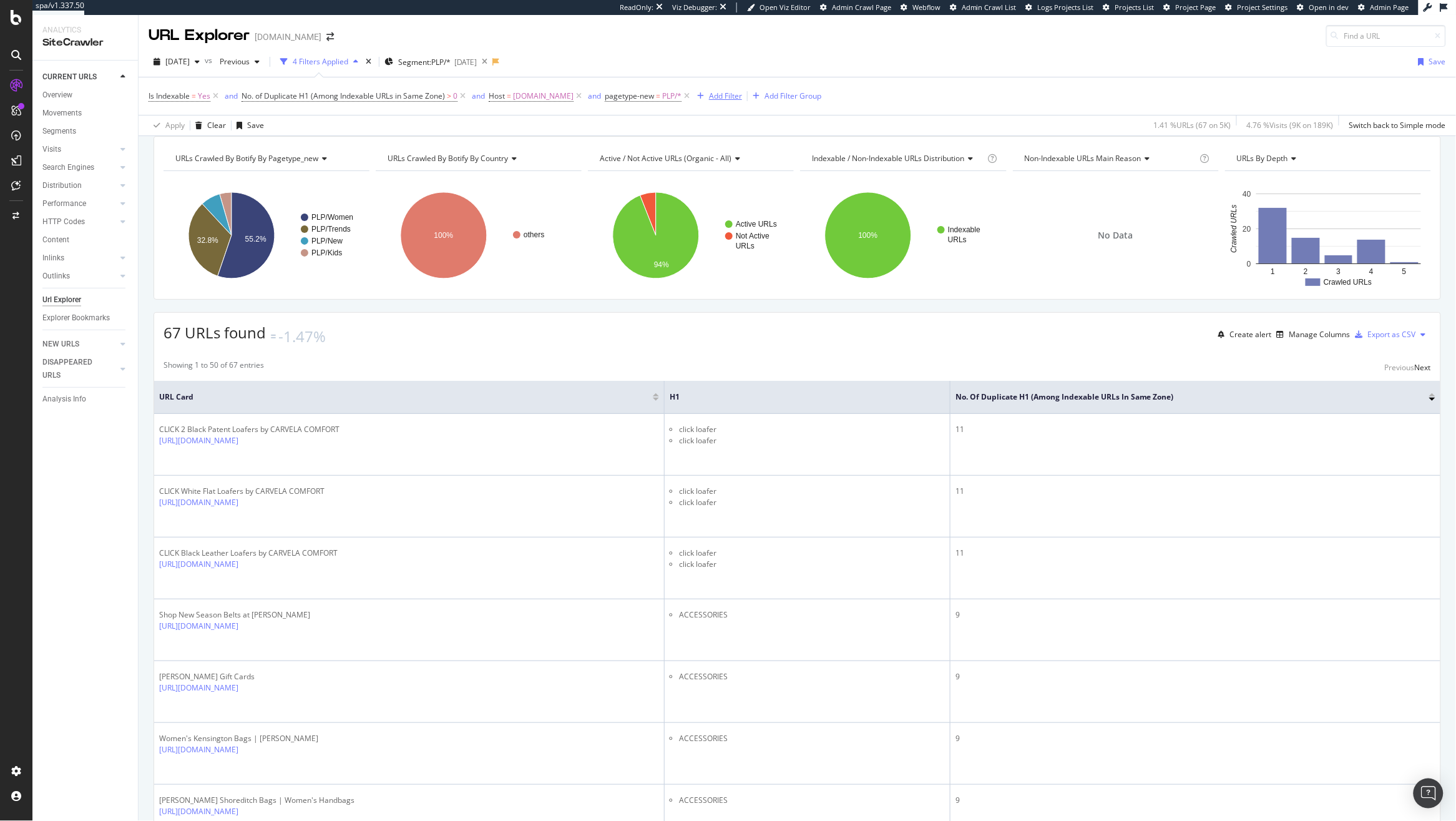
click at [741, 93] on div "Add Filter" at bounding box center [726, 95] width 33 height 10
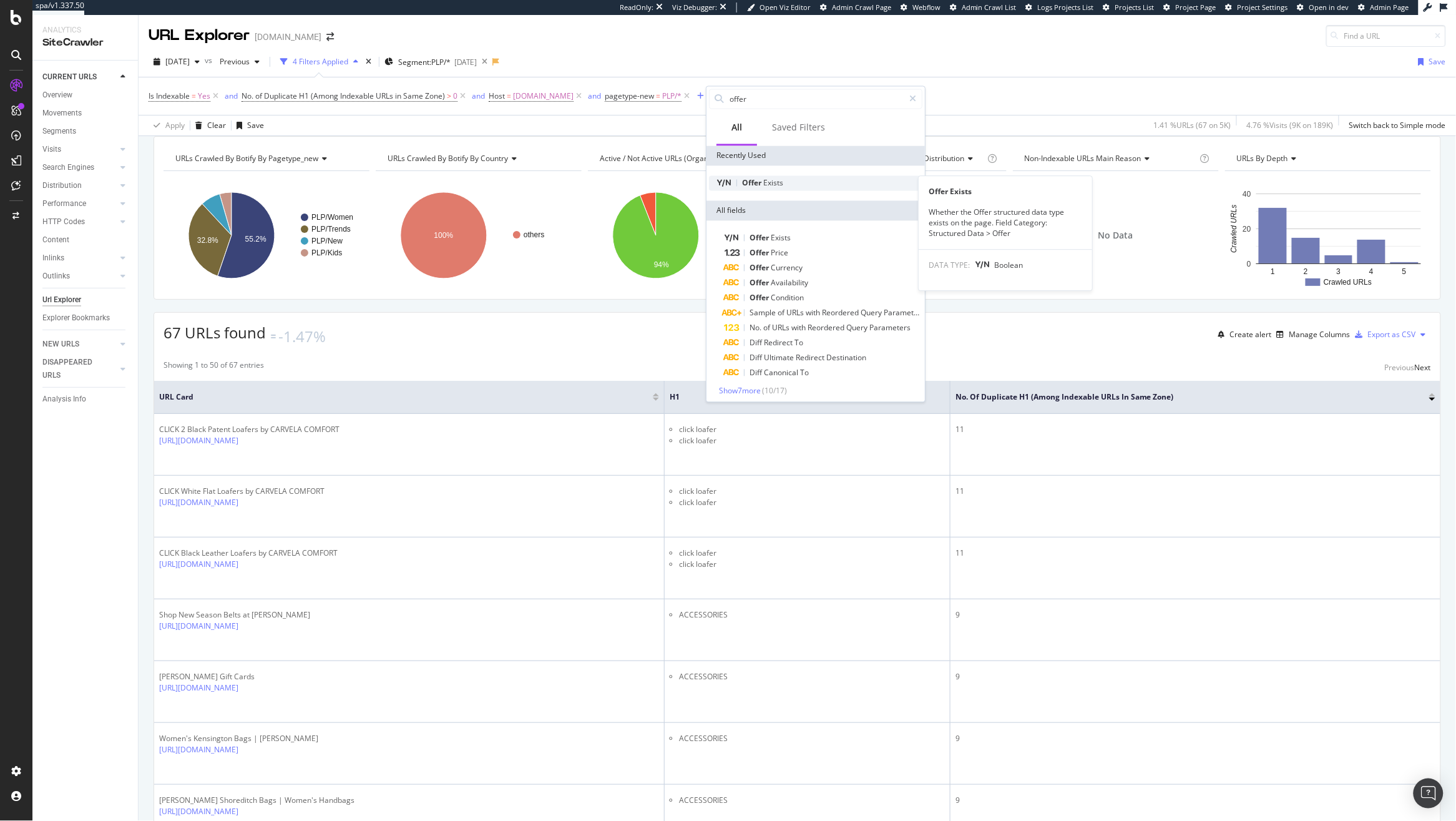
type input "offer"
click at [798, 184] on div "Offer Exists" at bounding box center [815, 184] width 214 height 15
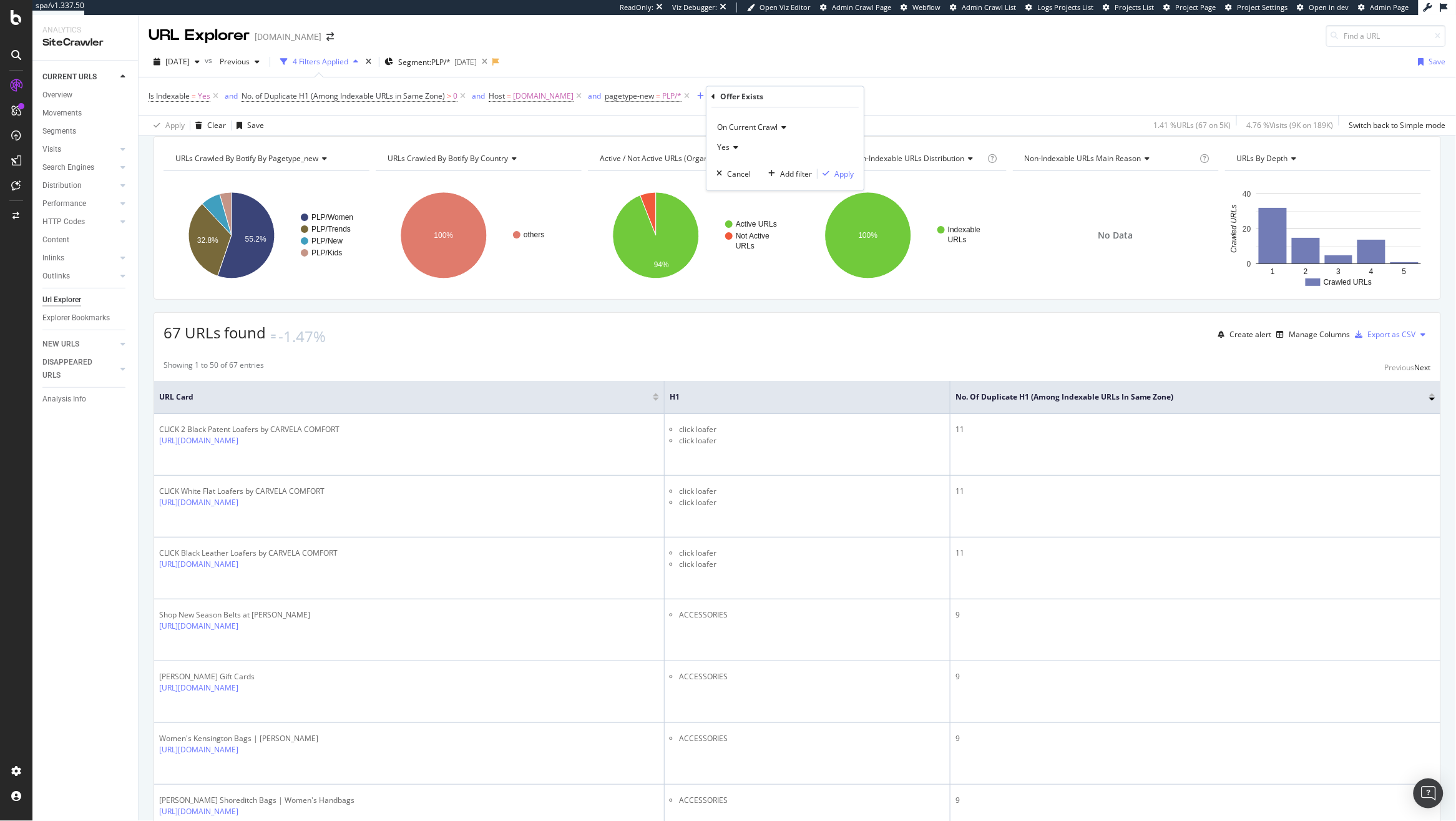
click at [728, 155] on div "Yes" at bounding box center [785, 148] width 137 height 20
click at [738, 187] on div "No" at bounding box center [787, 189] width 134 height 16
click at [850, 165] on div "On Current Crawl No Cancel Add filter Apply" at bounding box center [785, 149] width 157 height 82
click at [840, 172] on div "Apply" at bounding box center [844, 173] width 19 height 10
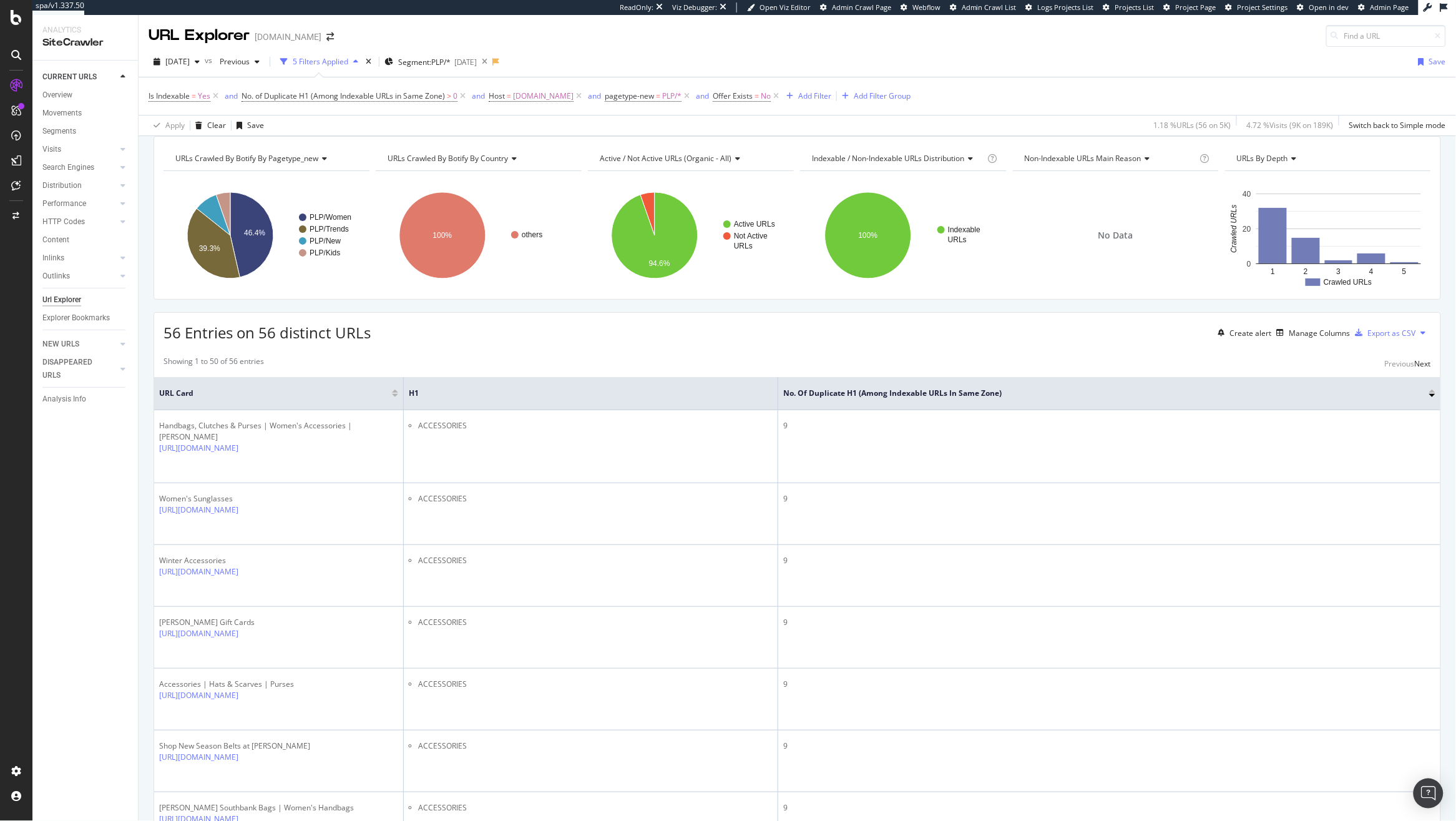
click at [404, 410] on th "H1" at bounding box center [591, 393] width 375 height 33
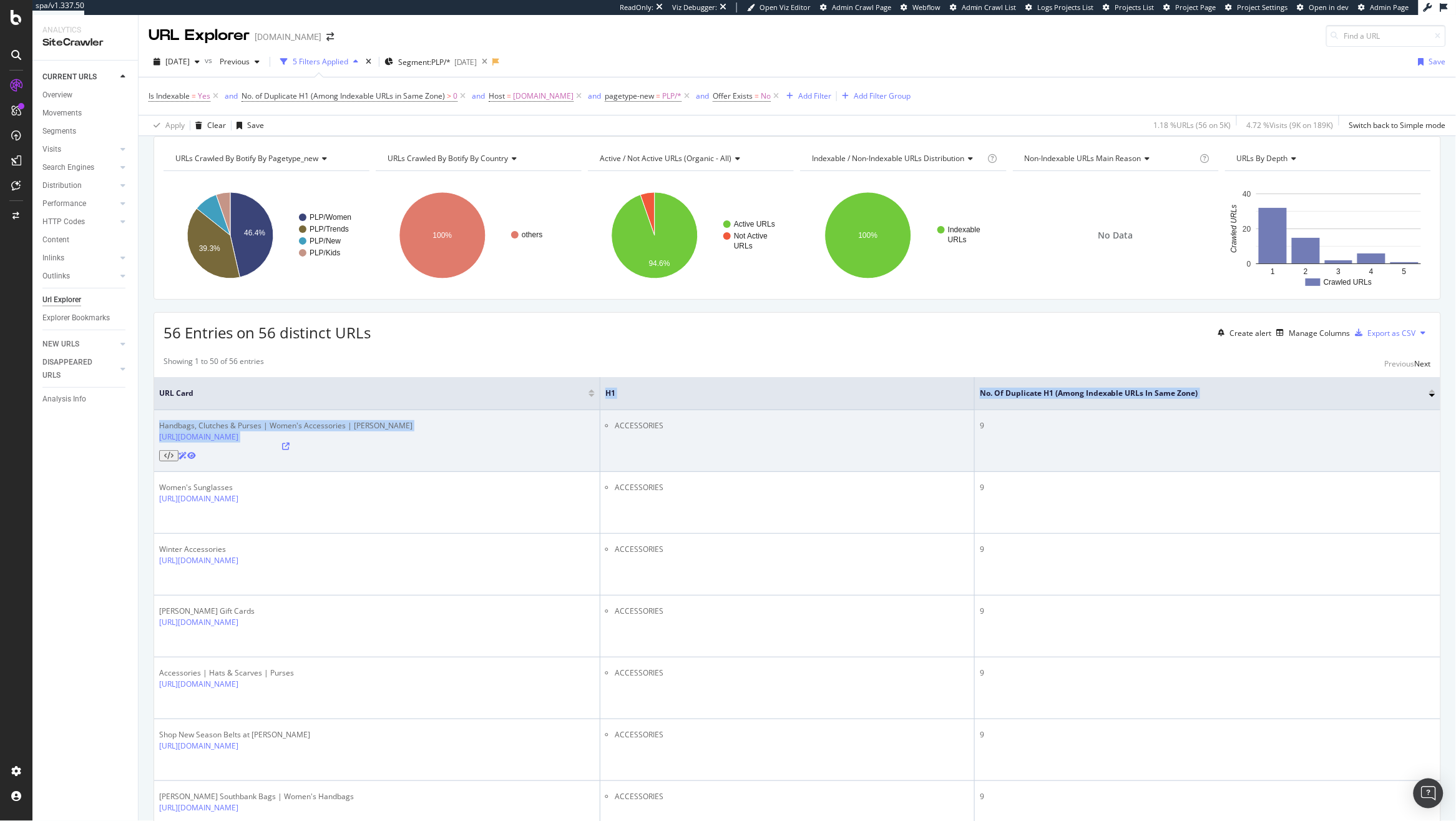
drag, startPoint x: 402, startPoint y: 417, endPoint x: 632, endPoint y: 435, distance: 230.7
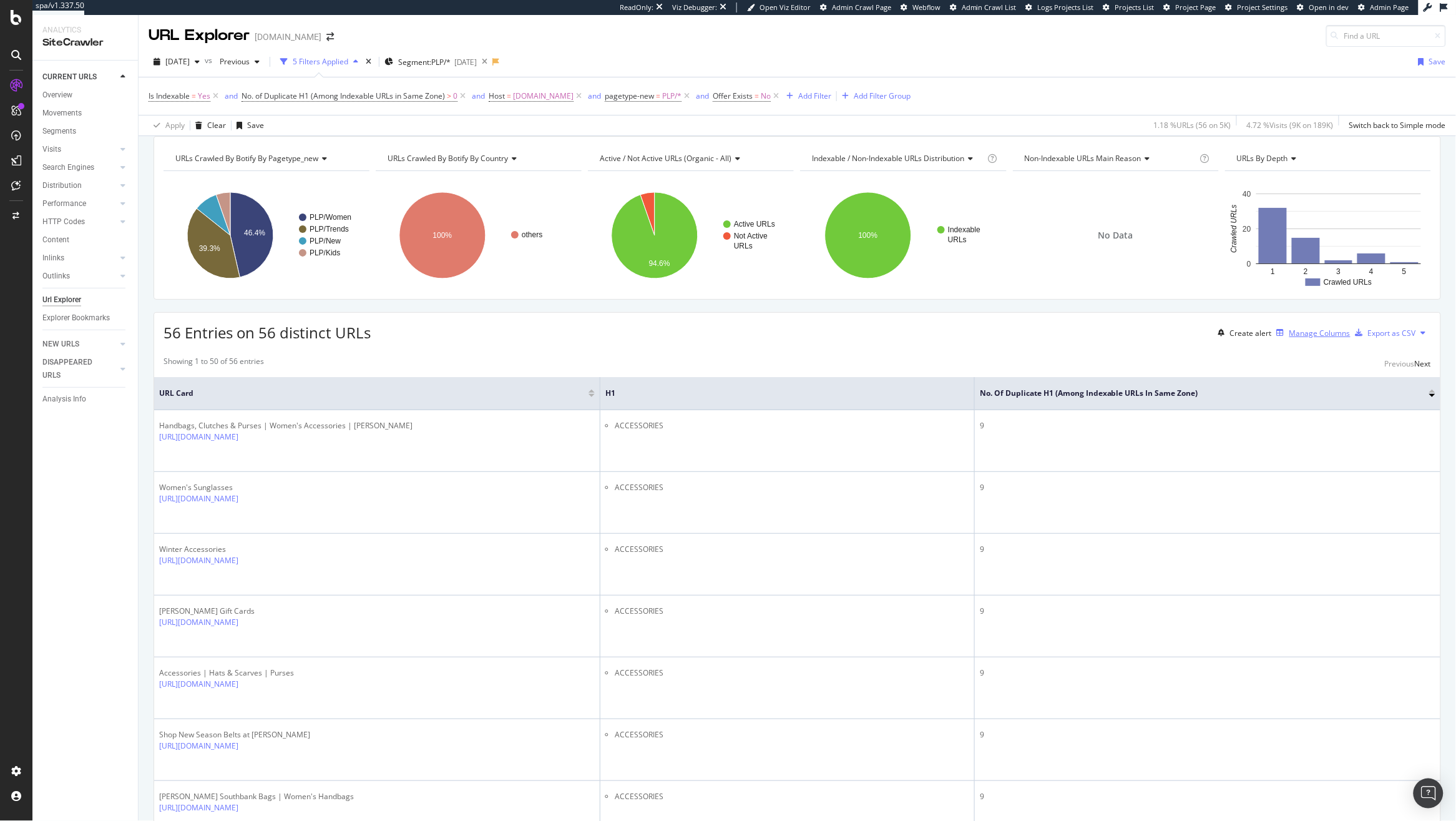
click at [1165, 338] on div "Manage Columns" at bounding box center [1320, 333] width 61 height 10
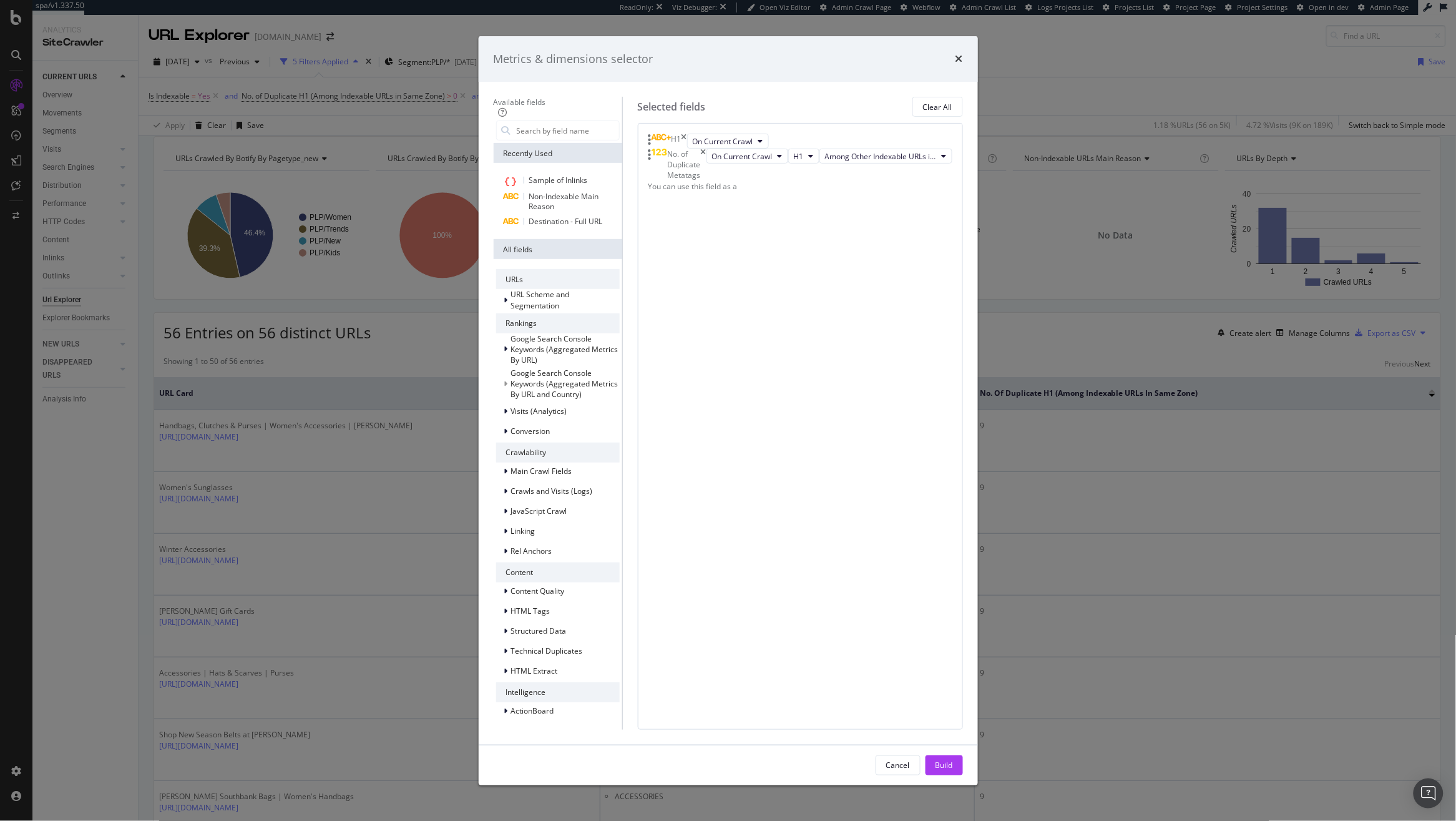
click at [1106, 380] on div "Metrics & dimensions selector Available fields Recently Used Sample of Inlinks …" at bounding box center [728, 410] width 1456 height 821
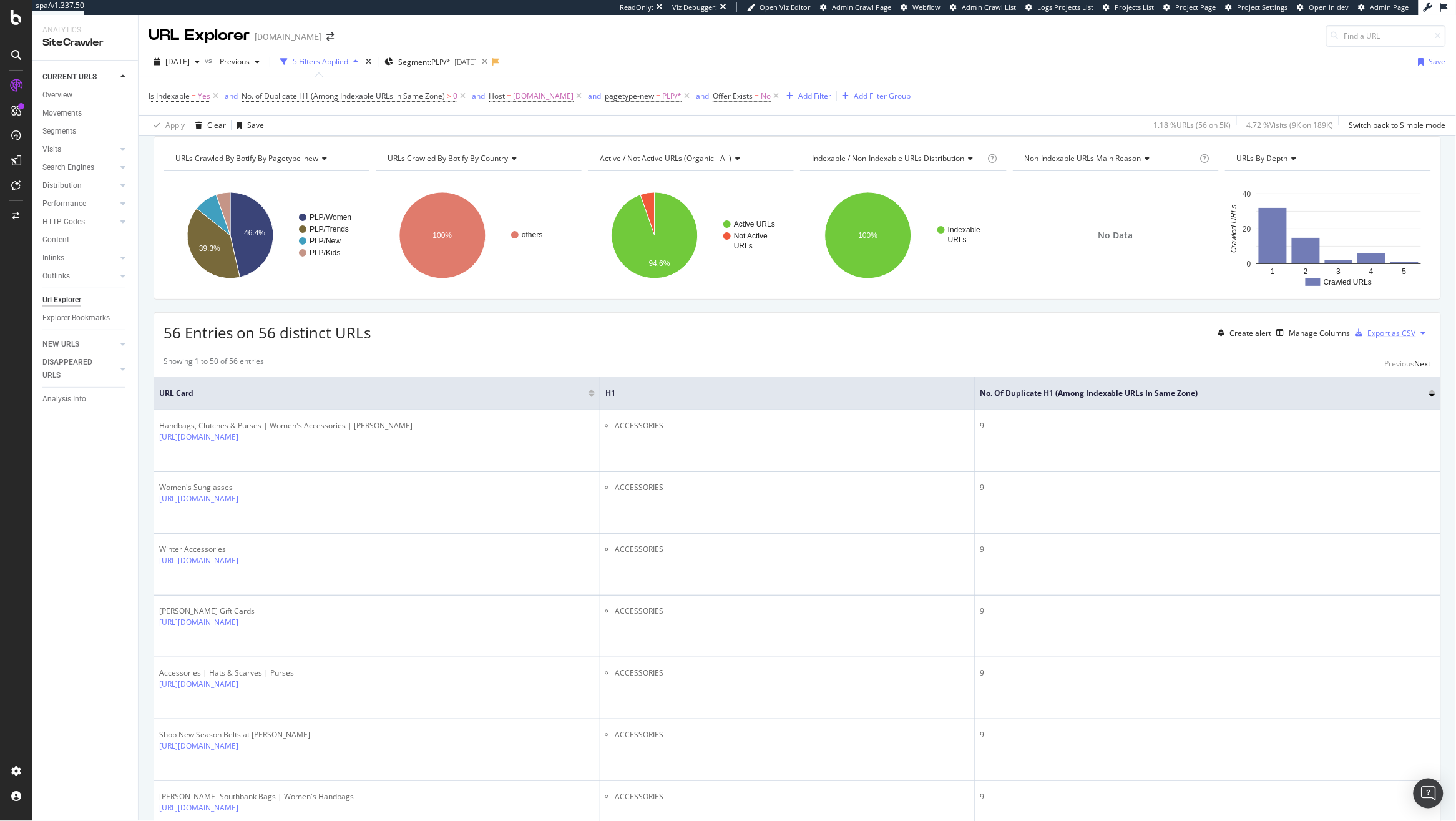
click at [1165, 338] on div "Export as CSV" at bounding box center [1392, 333] width 48 height 10
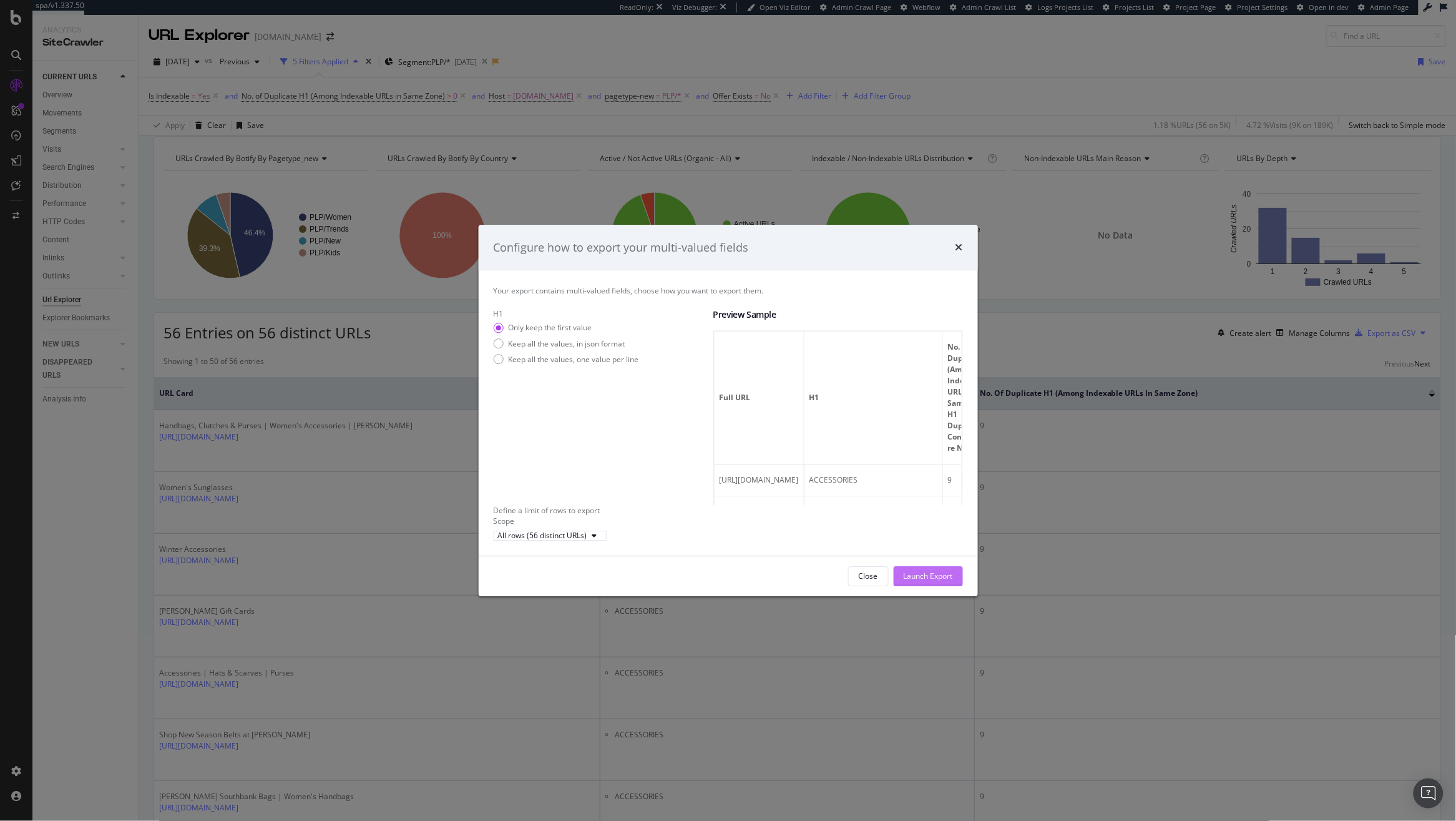
click at [919, 581] on div "Launch Export" at bounding box center [928, 576] width 49 height 10
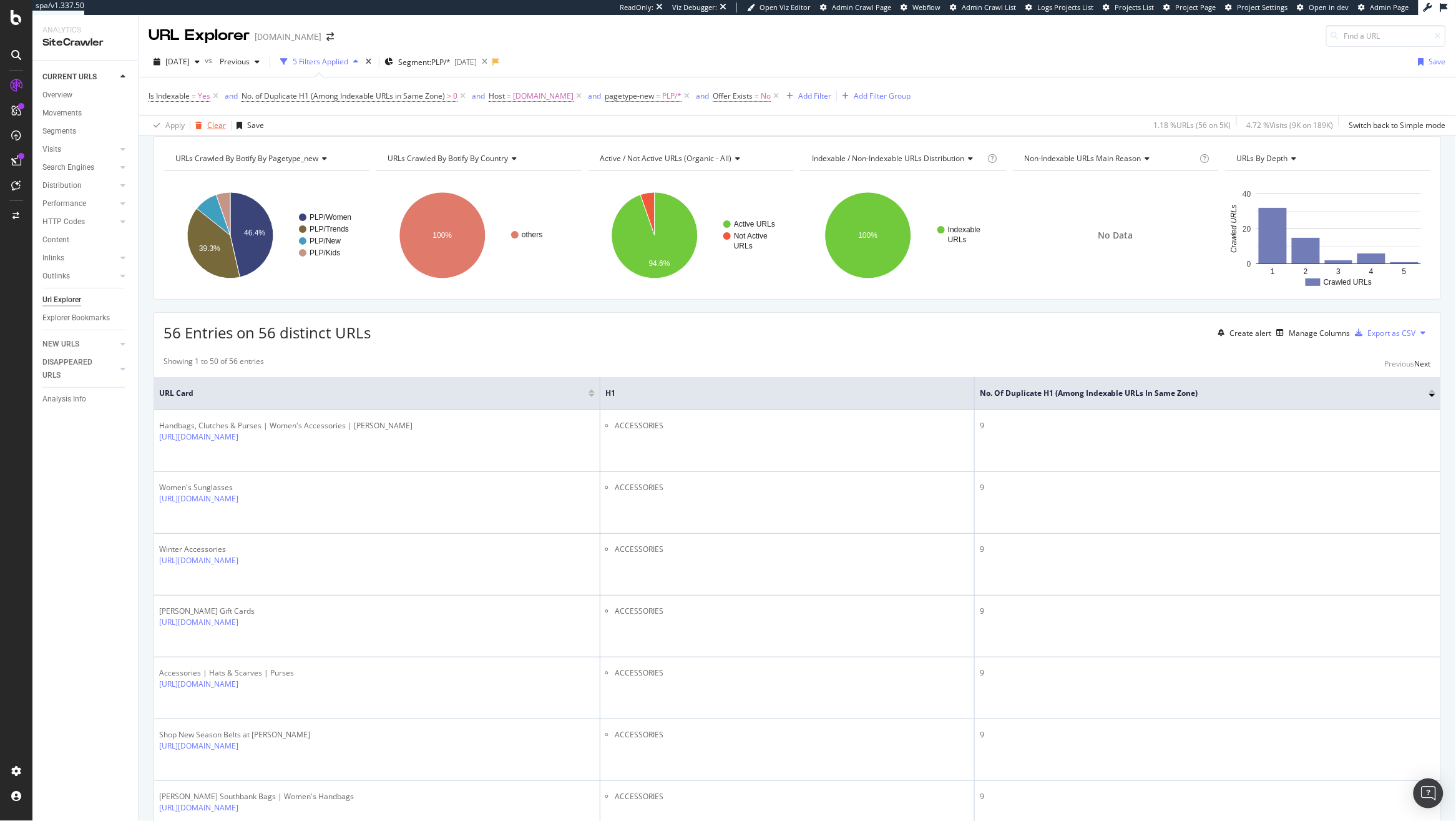
click at [216, 127] on div "Clear" at bounding box center [217, 125] width 19 height 10
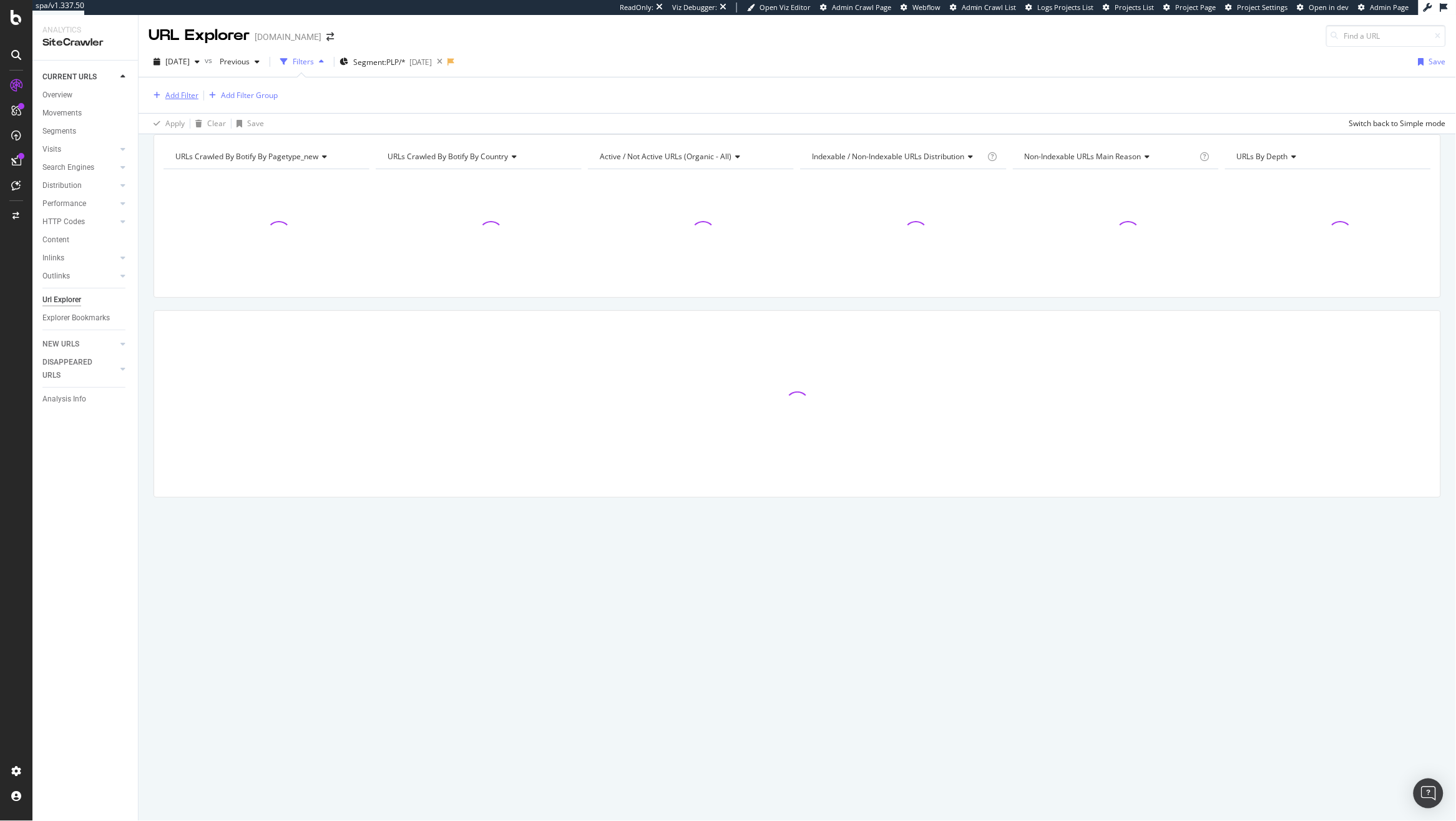
click at [188, 96] on div "Add Filter" at bounding box center [182, 95] width 33 height 10
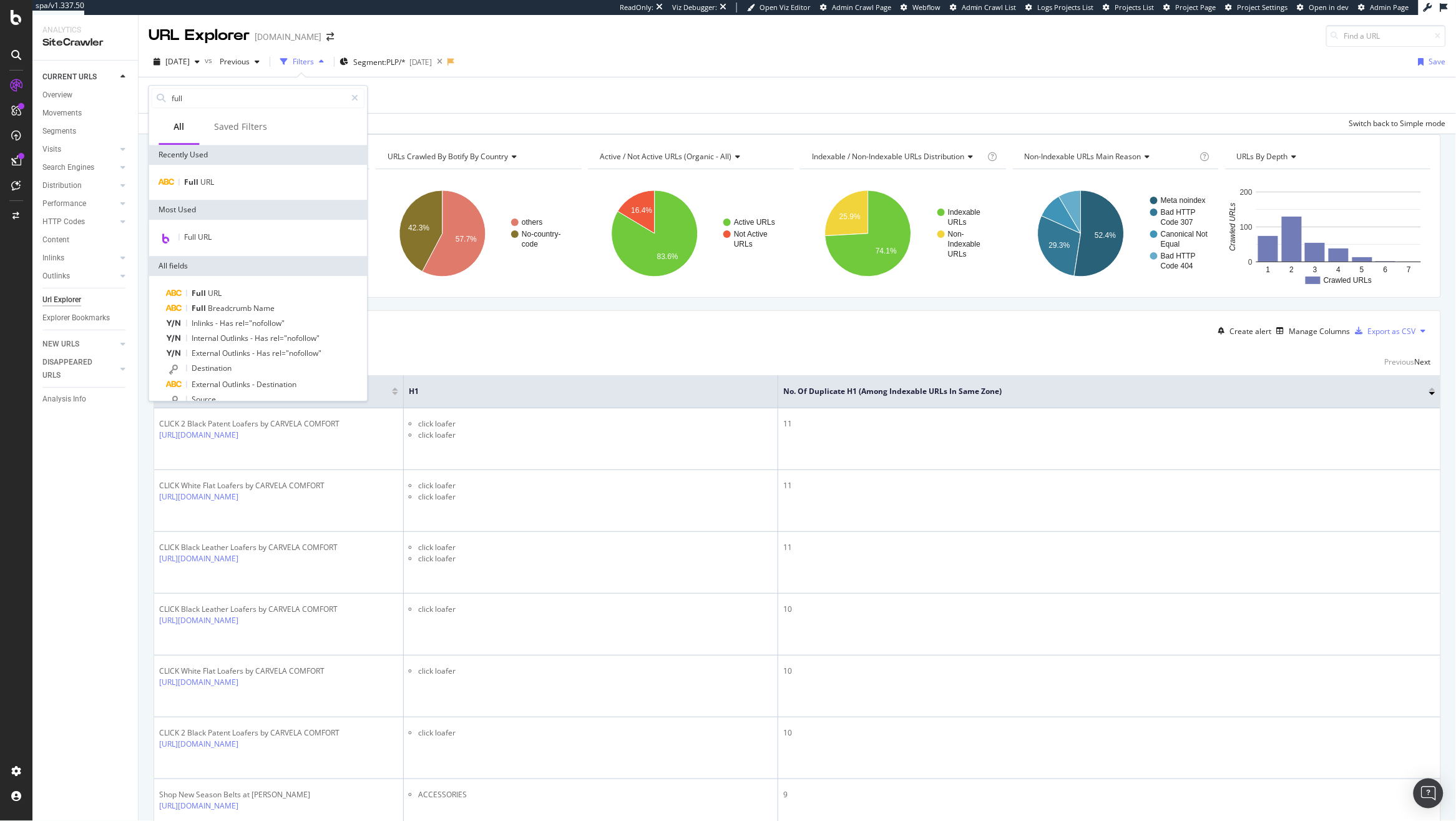
type input "full"
click at [251, 193] on div "Full URL" at bounding box center [258, 182] width 219 height 35
click at [257, 180] on div "Full URL" at bounding box center [258, 182] width 214 height 15
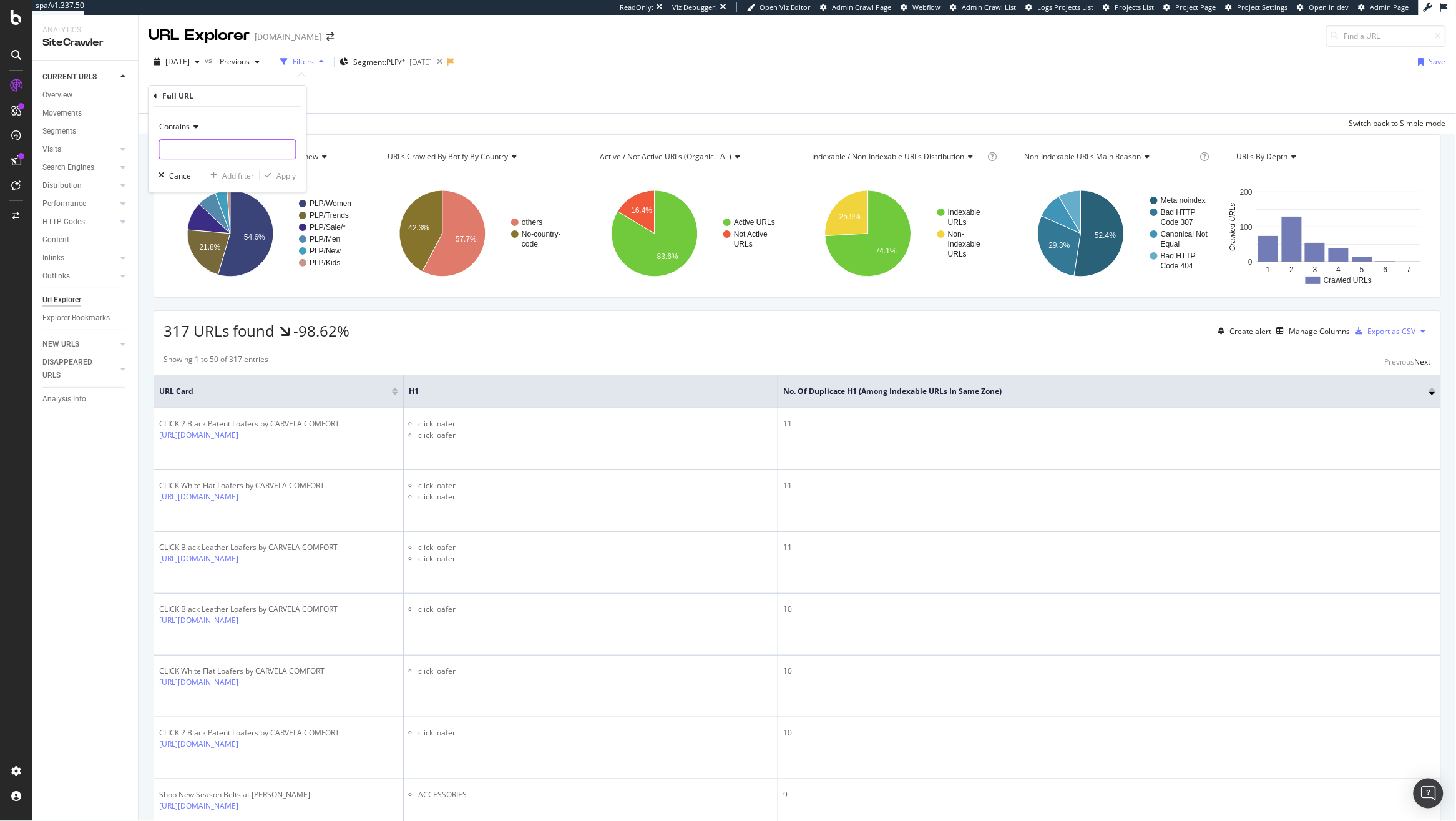
click at [207, 150] on input "text" at bounding box center [227, 149] width 136 height 20
type input "shoreditch"
click at [286, 171] on div "Apply" at bounding box center [287, 175] width 19 height 10
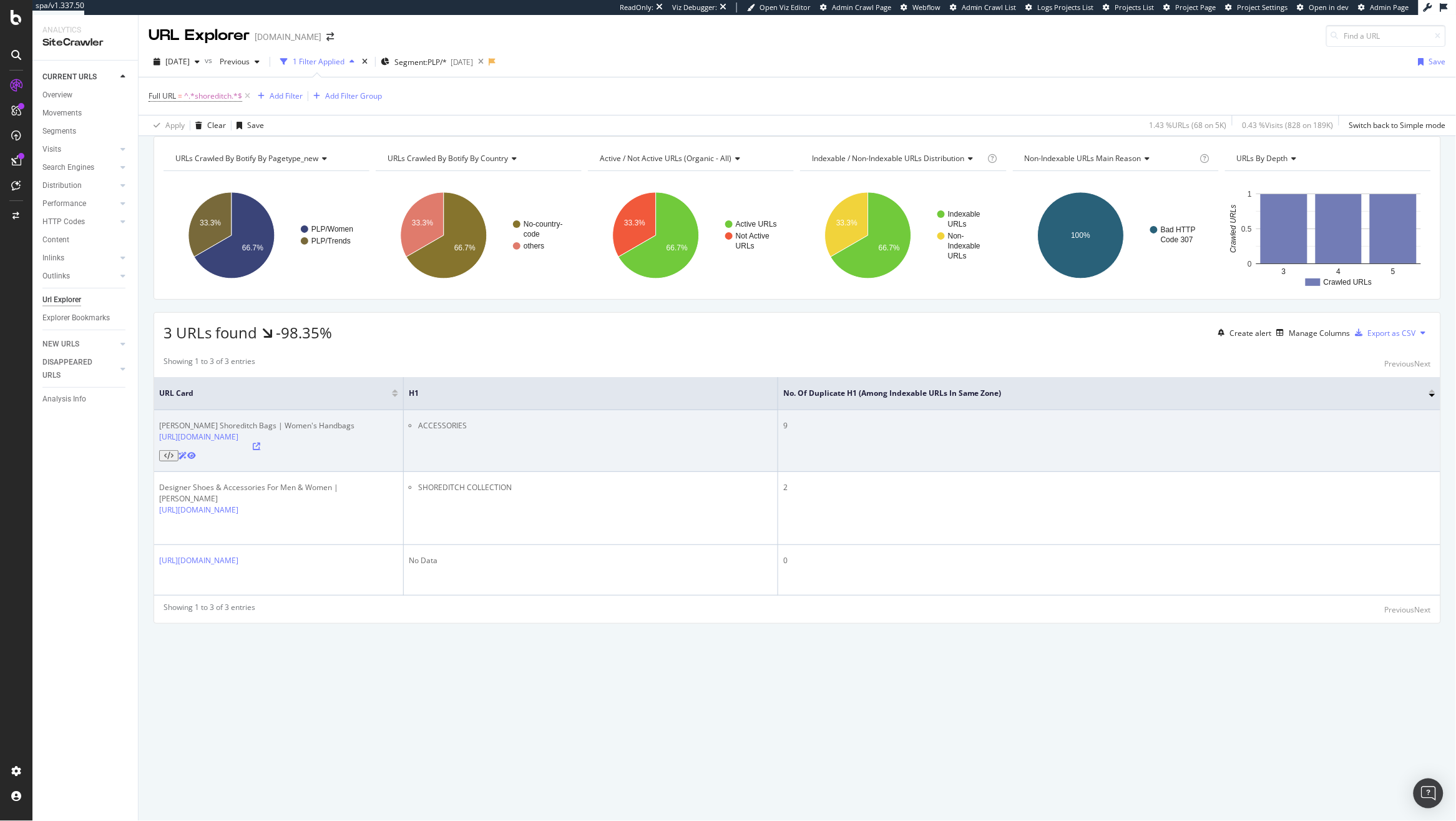
click at [261, 450] on icon at bounding box center [257, 446] width 8 height 8
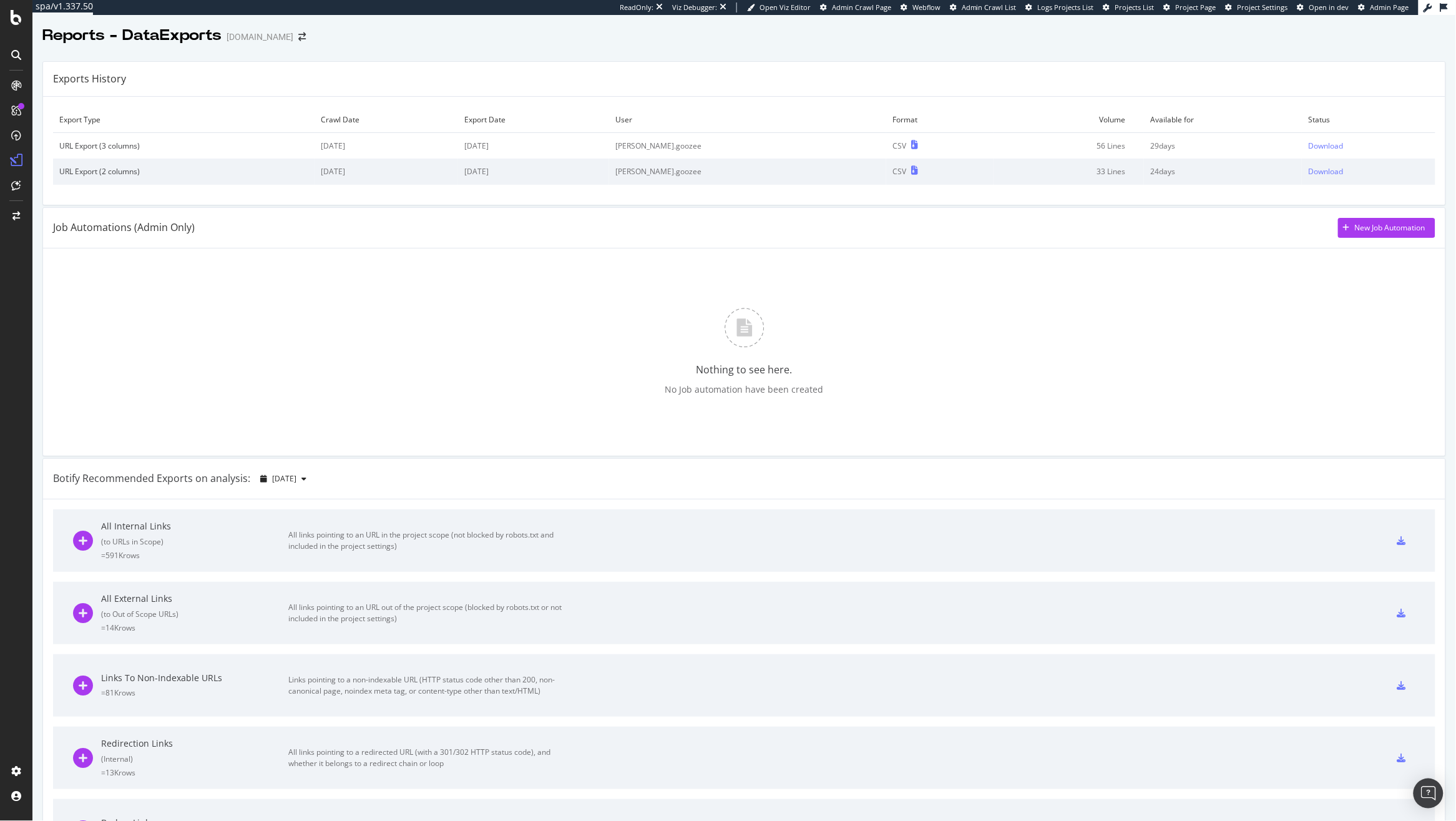
click at [1079, 249] on div "Nothing to see here. No Job automation have been created" at bounding box center [744, 352] width 1402 height 208
click at [1308, 143] on div "Download" at bounding box center [1326, 146] width 35 height 10
